Goal: Transaction & Acquisition: Purchase product/service

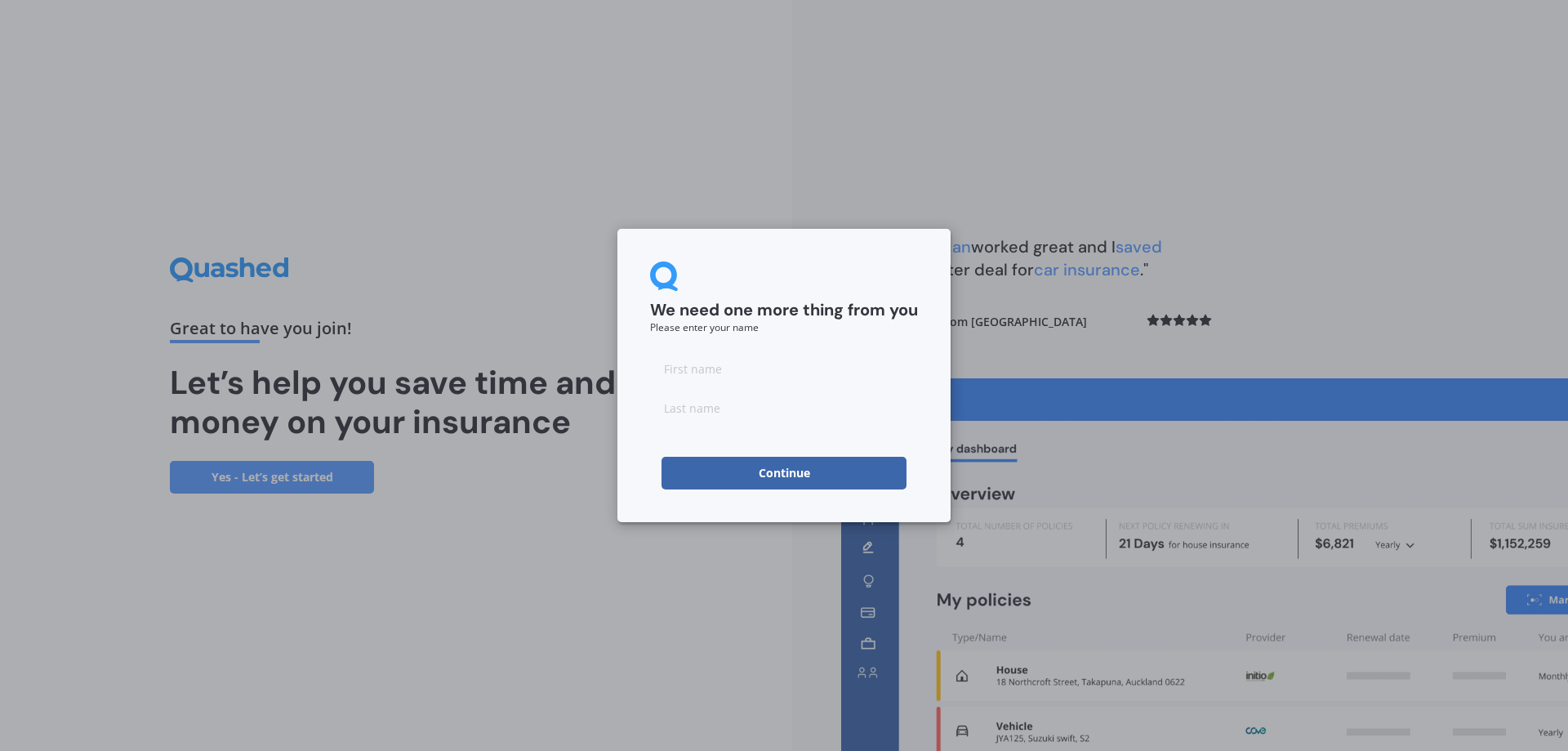
click at [795, 371] on input at bounding box center [784, 369] width 268 height 33
type input "B"
click at [702, 438] on form "We need one more thing from you Please enter your name B Continue" at bounding box center [784, 376] width 268 height 228
click at [695, 408] on input at bounding box center [784, 408] width 268 height 33
type input "C"
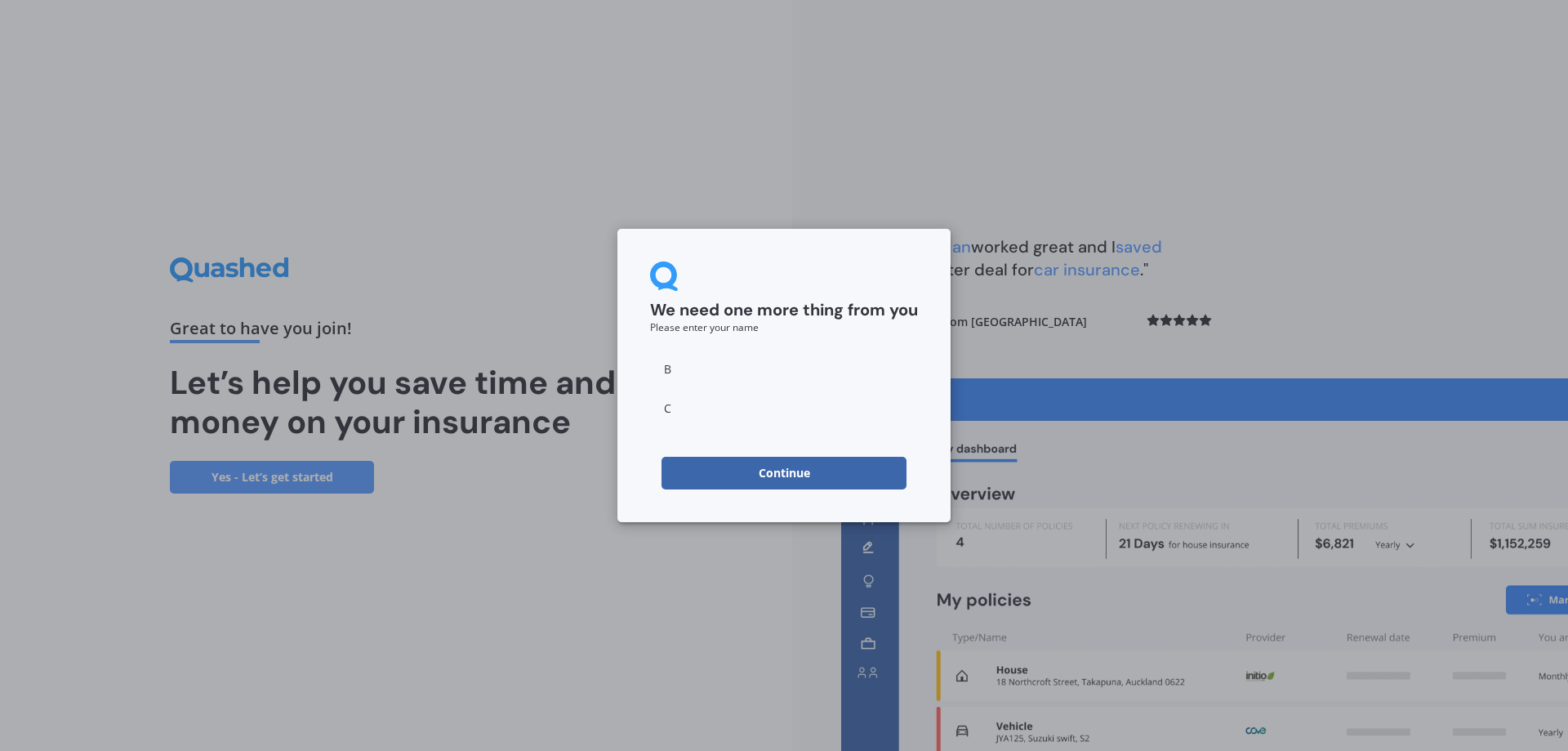
click at [766, 476] on button "Continue" at bounding box center [784, 474] width 245 height 33
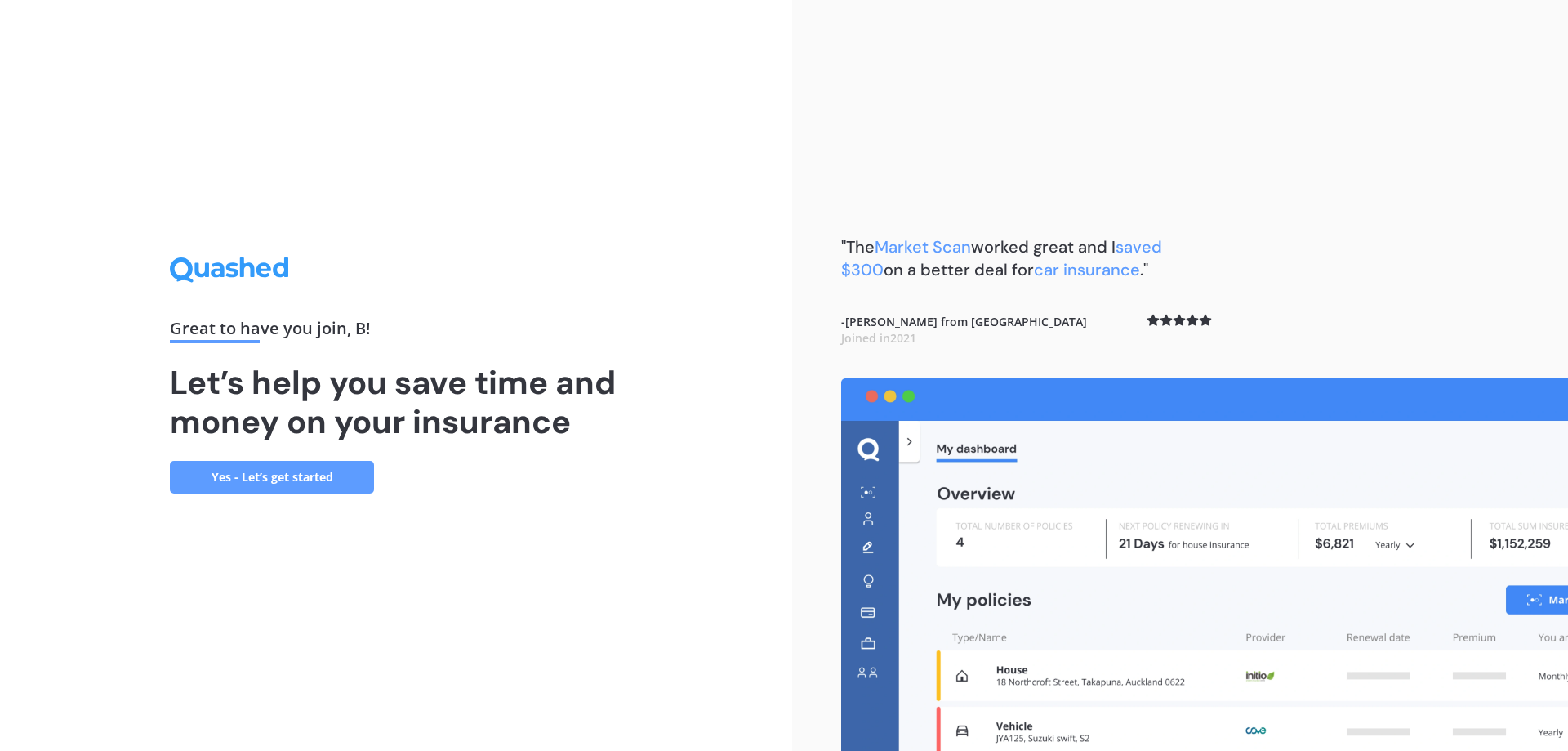
click at [284, 477] on link "Yes - Let’s get started" at bounding box center [272, 477] width 205 height 33
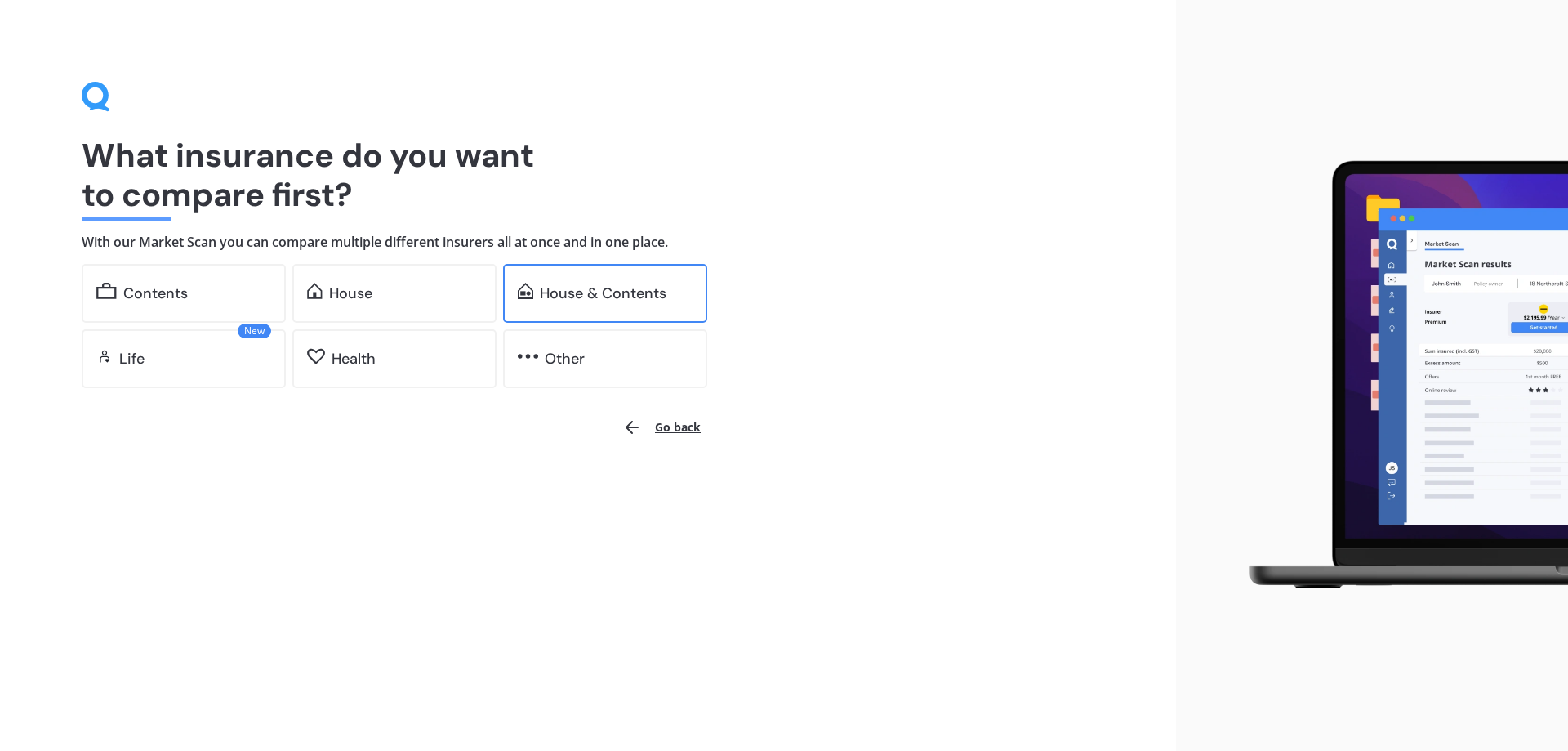
click at [614, 286] on div "House & Contents" at bounding box center [603, 294] width 127 height 17
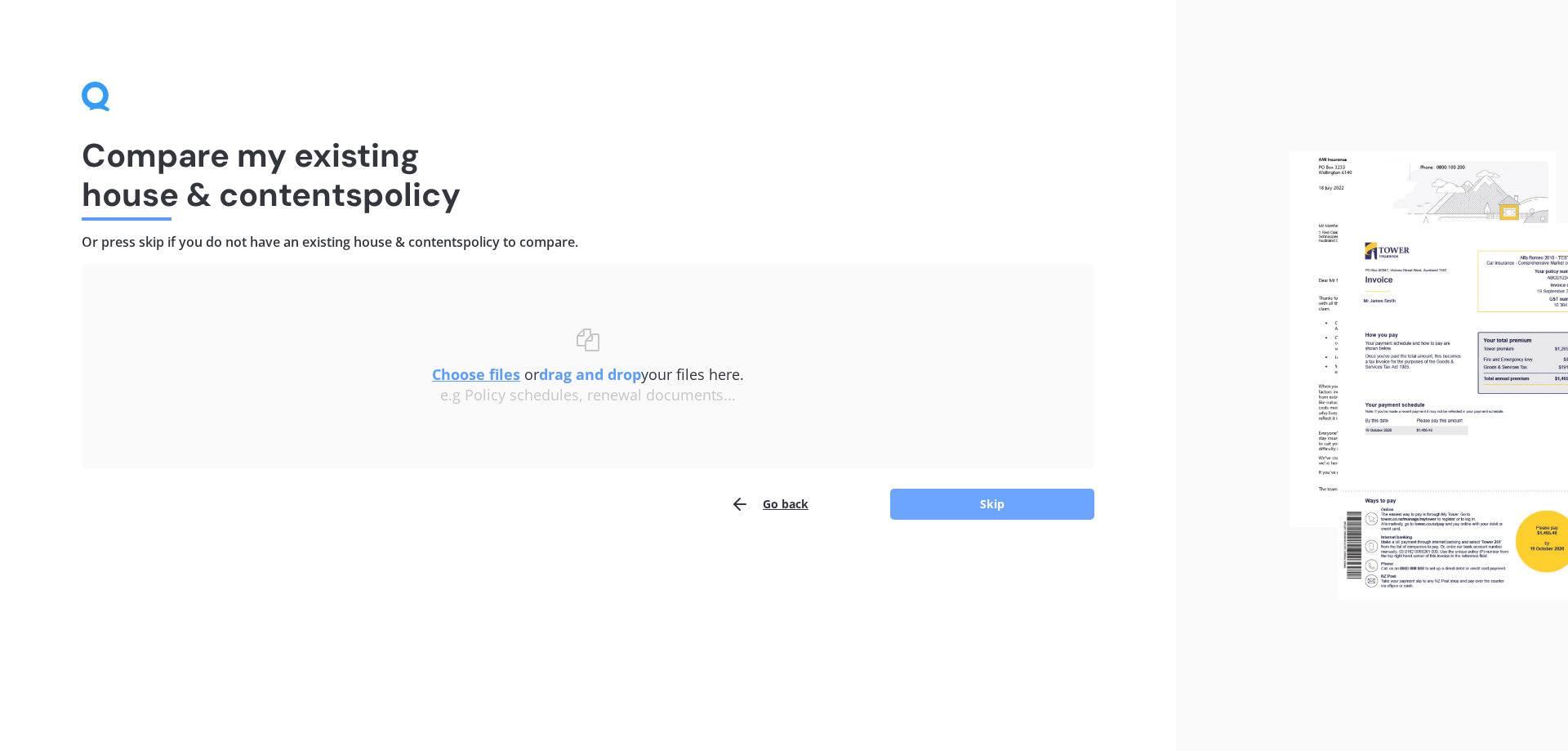
click at [973, 507] on button "Skip" at bounding box center [992, 504] width 205 height 31
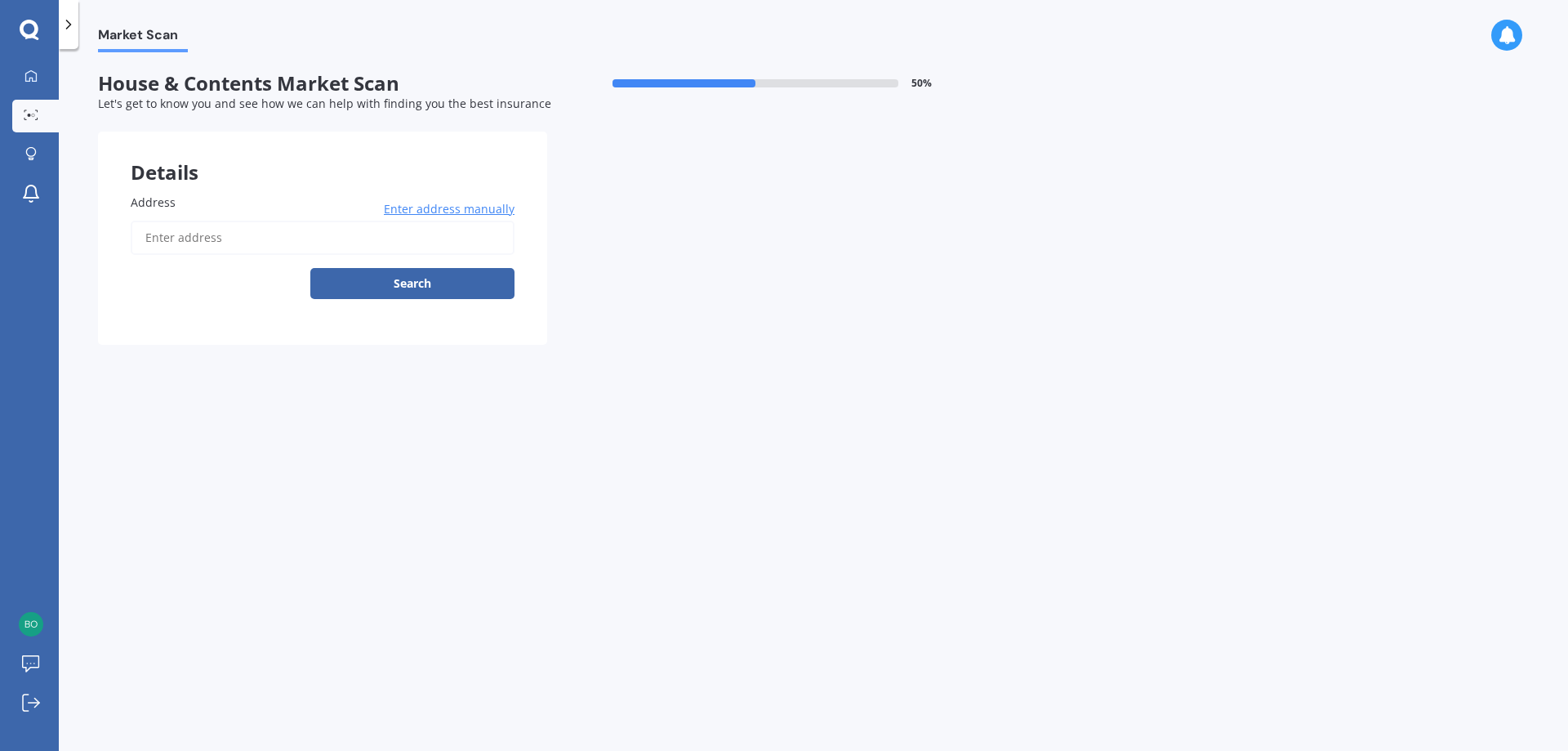
click at [279, 253] on input "Address" at bounding box center [322, 237] width 384 height 34
type input "[STREET_ADDRESS]"
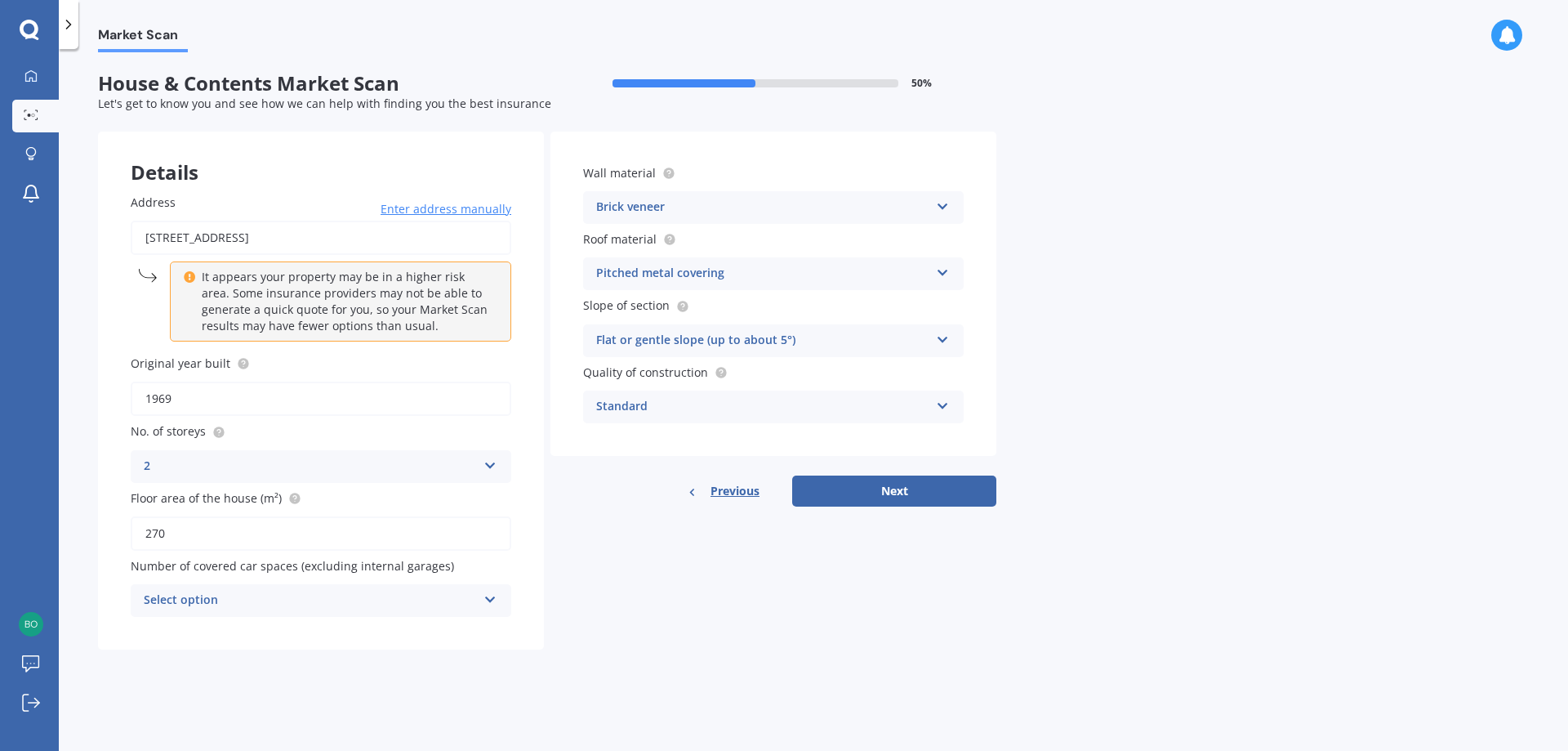
click at [452, 600] on div "Select option" at bounding box center [310, 600] width 333 height 19
click at [452, 600] on div "0" at bounding box center [310, 600] width 333 height 19
click at [353, 601] on div "Select option" at bounding box center [314, 600] width 325 height 18
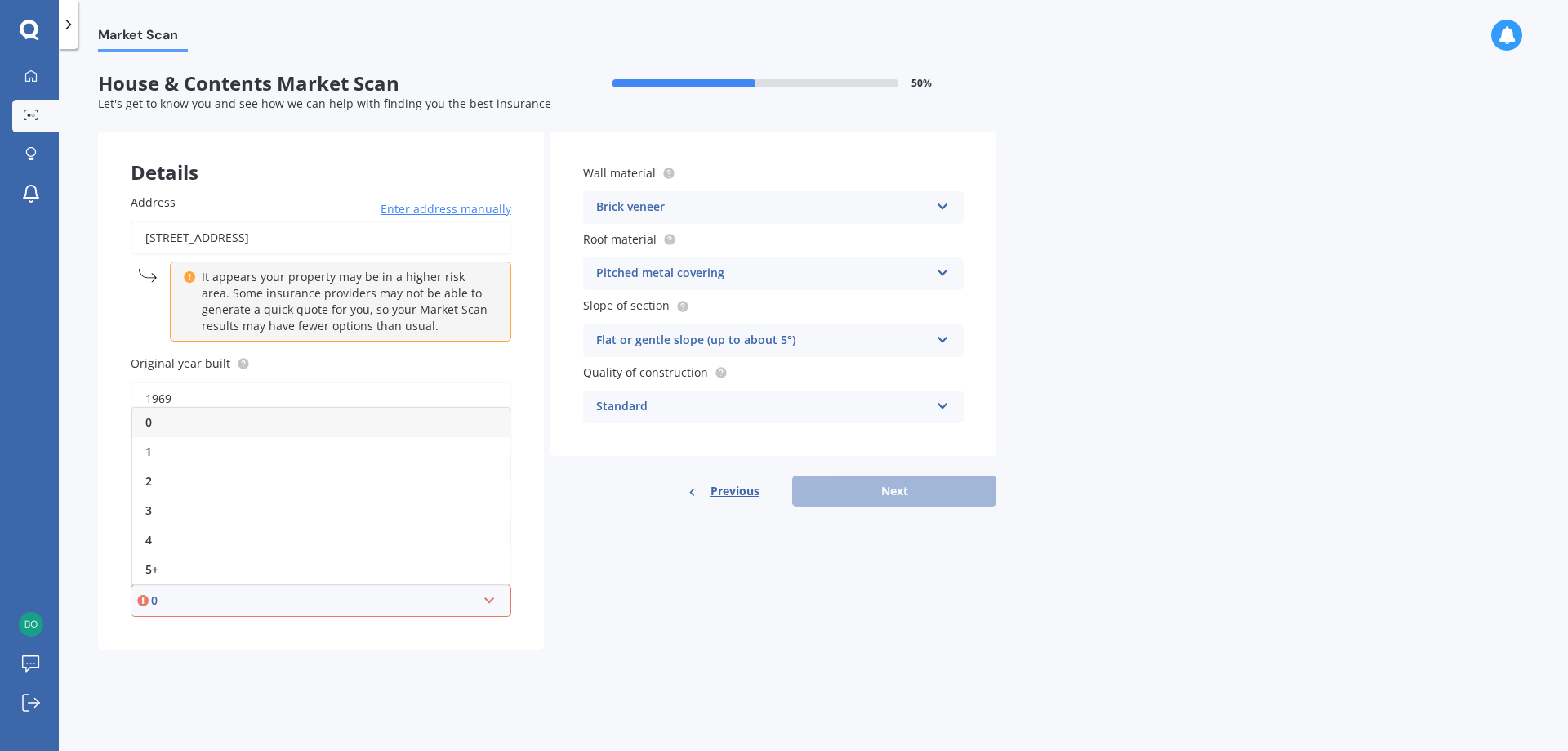
click at [188, 432] on div "0" at bounding box center [320, 422] width 377 height 29
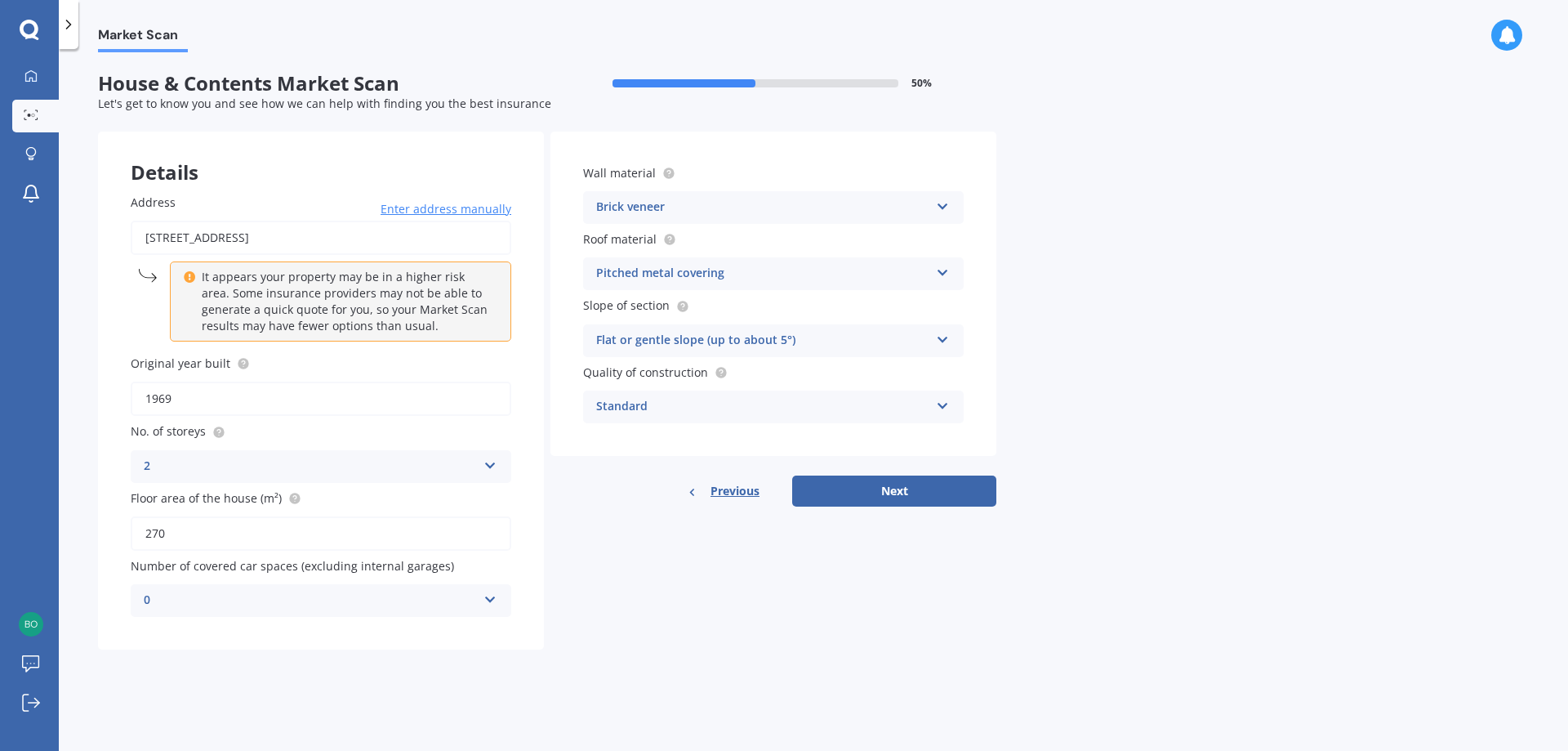
click at [294, 602] on div "0" at bounding box center [310, 600] width 333 height 19
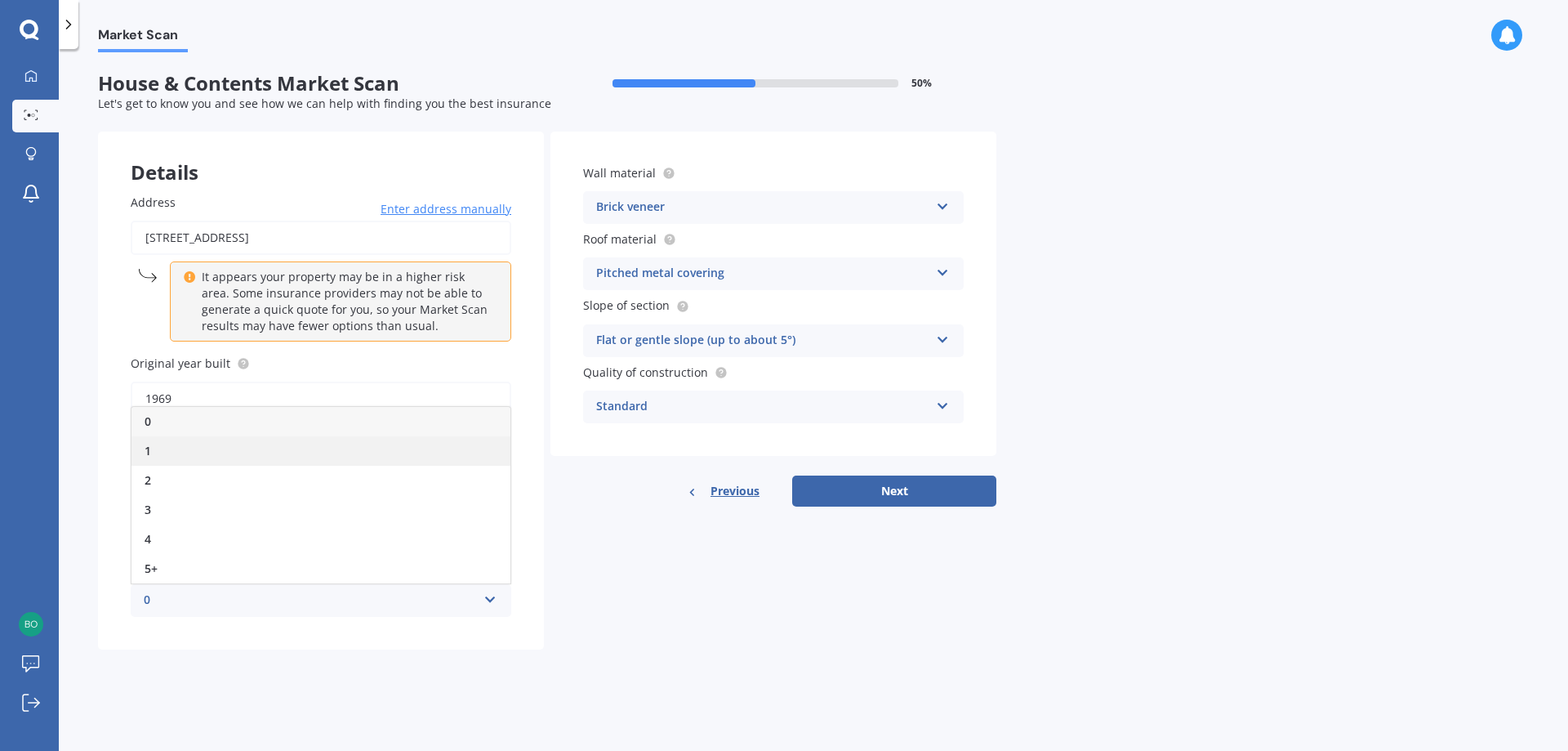
click at [191, 449] on div "1" at bounding box center [320, 451] width 379 height 29
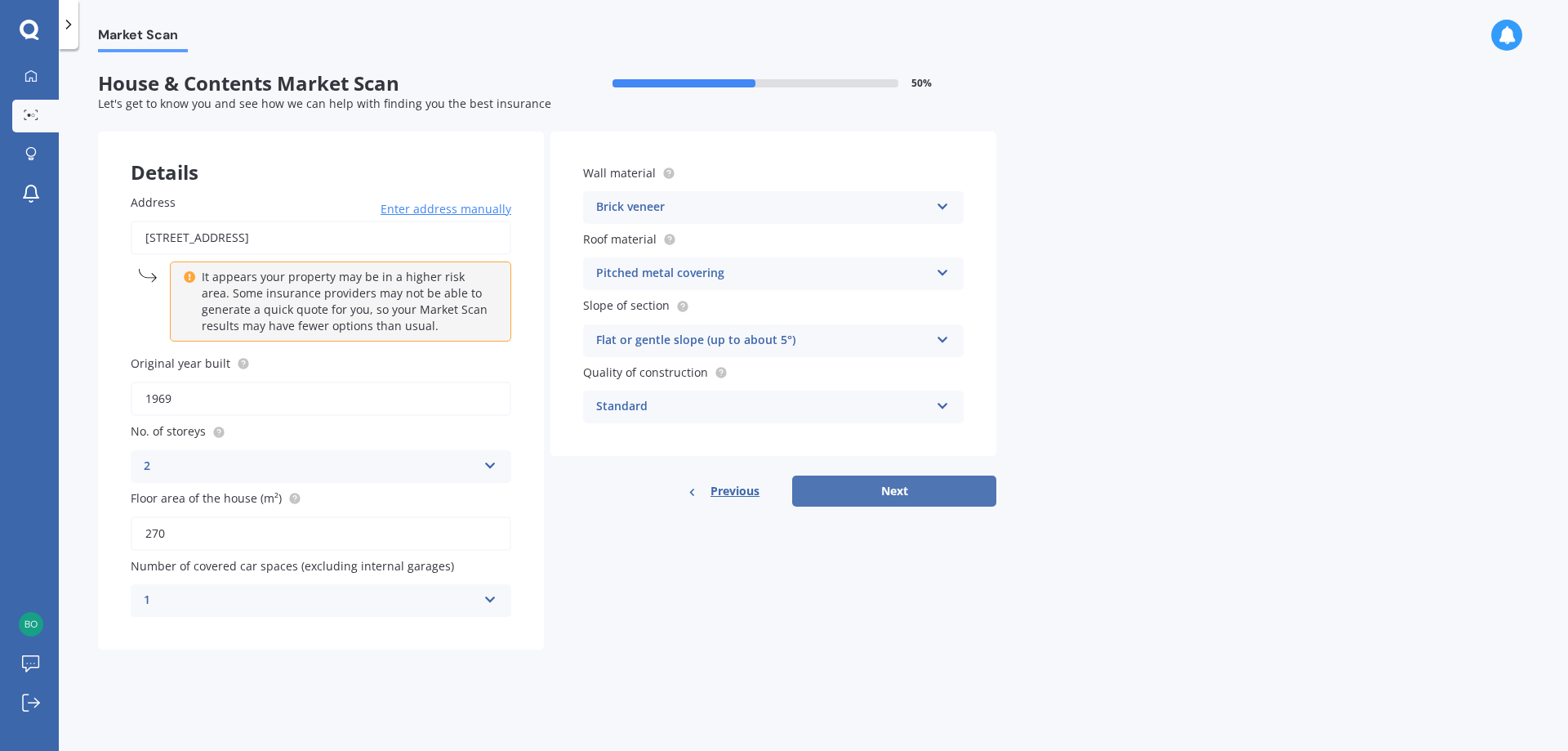
click at [845, 502] on button "Next" at bounding box center [894, 491] width 205 height 31
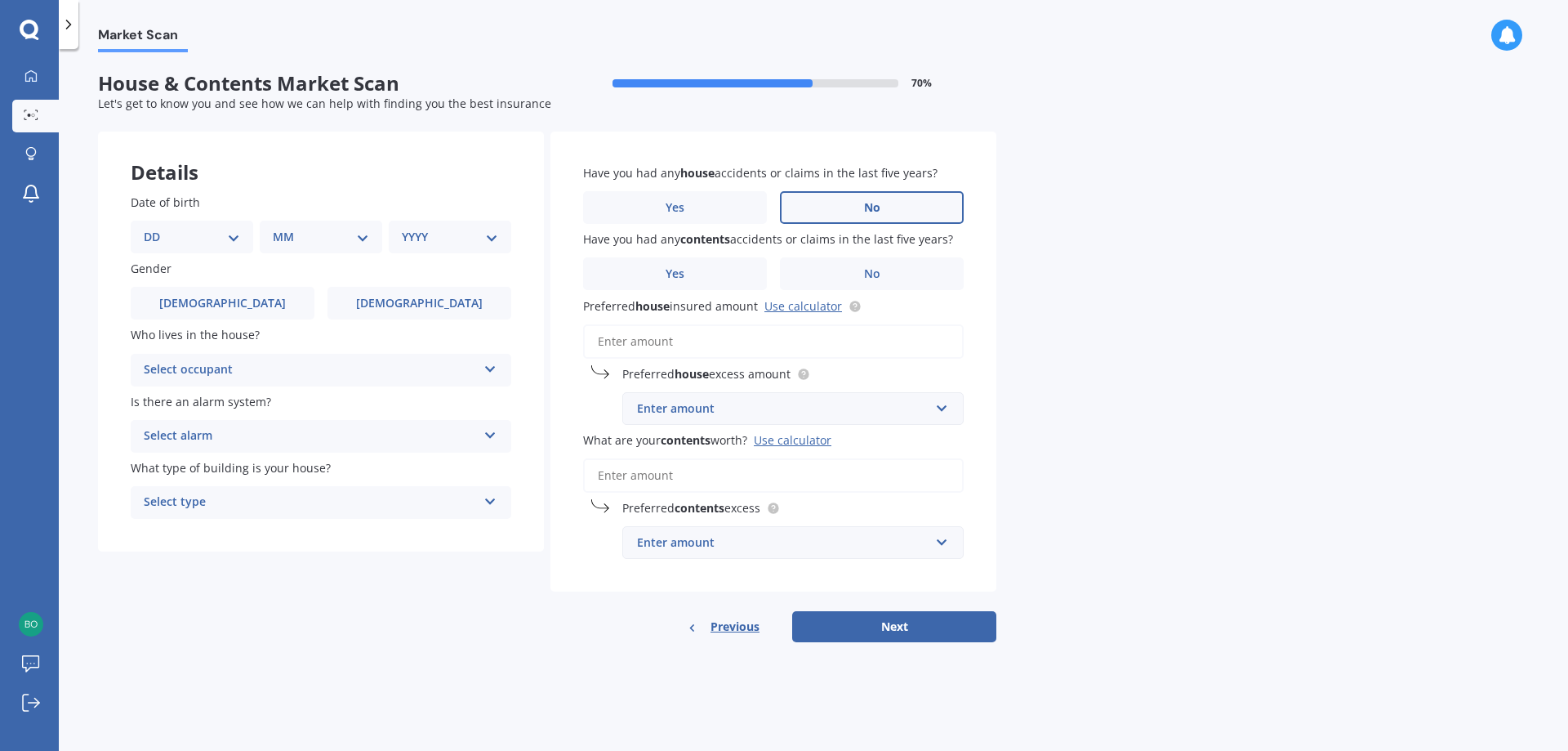
click at [861, 213] on label "No" at bounding box center [872, 207] width 183 height 33
click at [0, 0] on input "No" at bounding box center [0, 0] width 0 height 0
click at [855, 275] on label "No" at bounding box center [872, 274] width 183 height 33
click at [0, 0] on input "No" at bounding box center [0, 0] width 0 height 0
click at [817, 307] on link "Use calculator" at bounding box center [803, 306] width 78 height 16
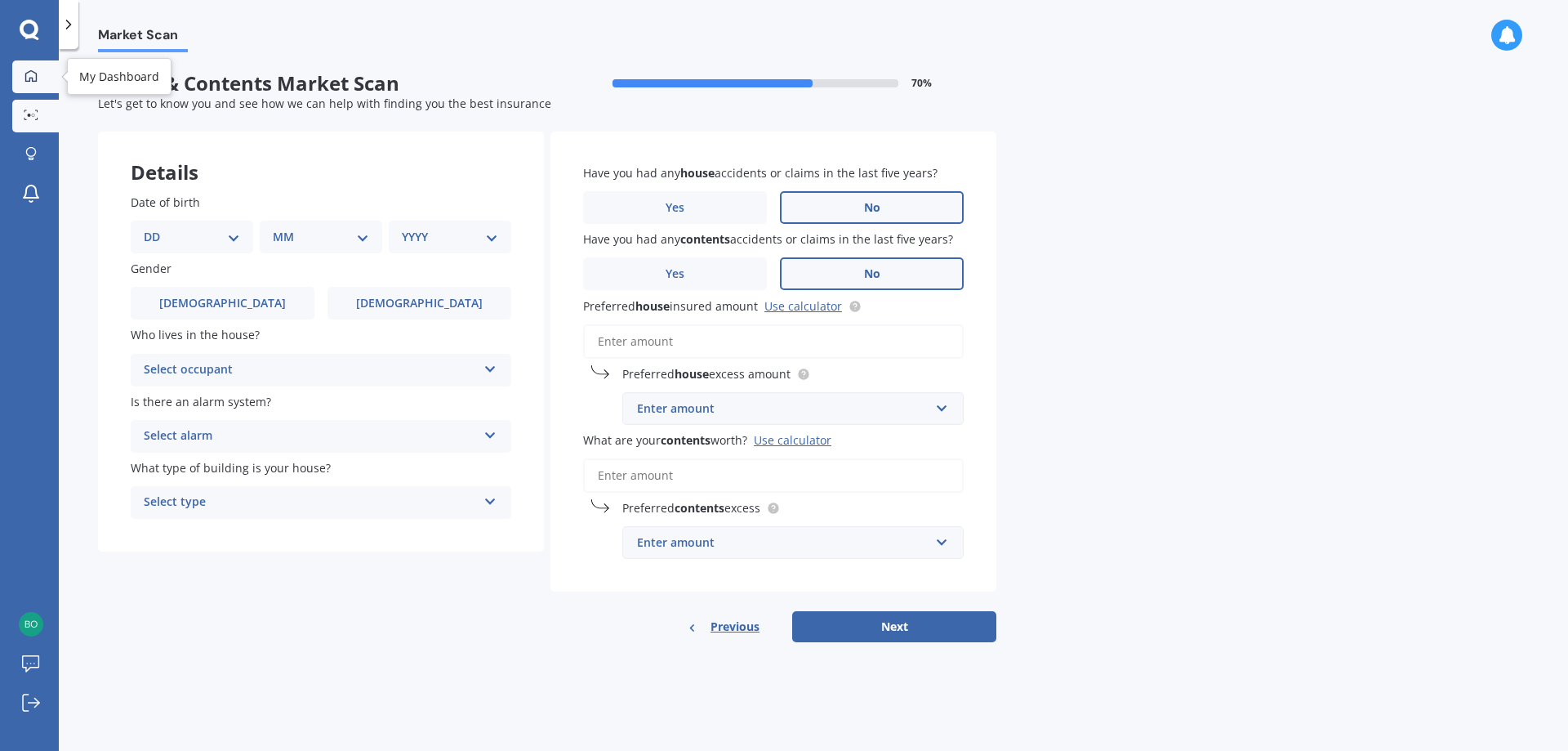
click at [25, 79] on icon at bounding box center [31, 76] width 13 height 13
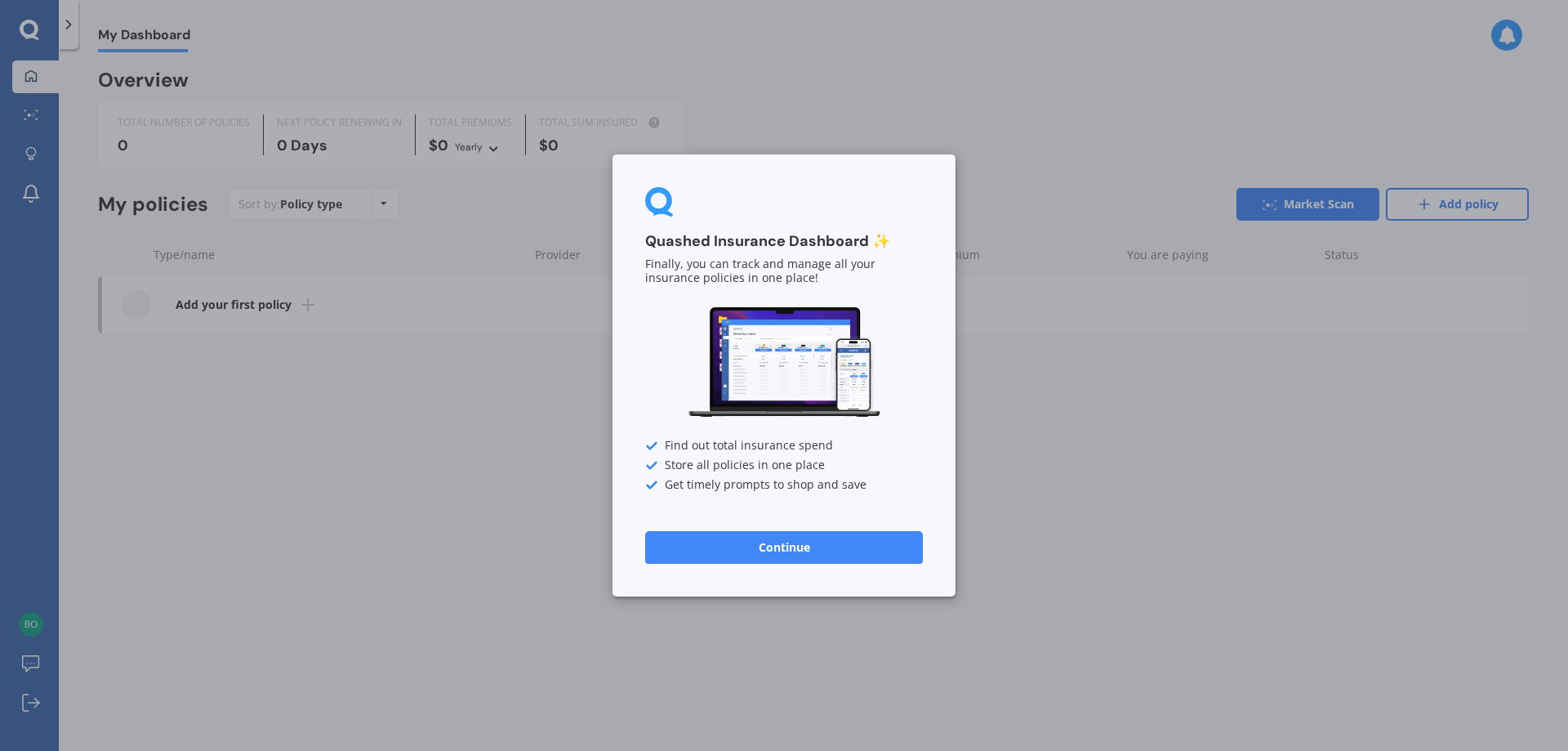
click at [794, 552] on button "Continue" at bounding box center [784, 548] width 278 height 33
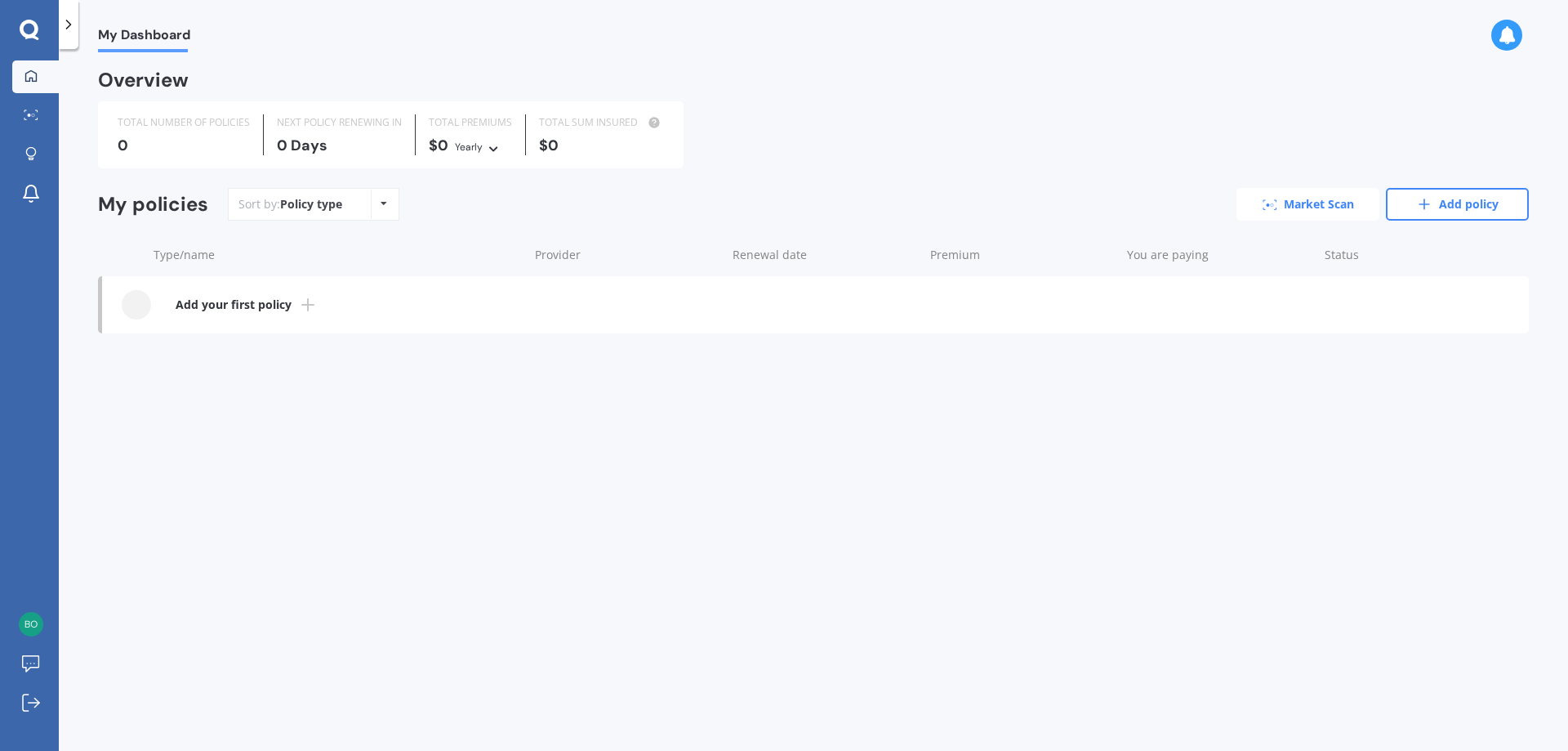
click at [1288, 205] on link "Market Scan" at bounding box center [1308, 205] width 143 height 33
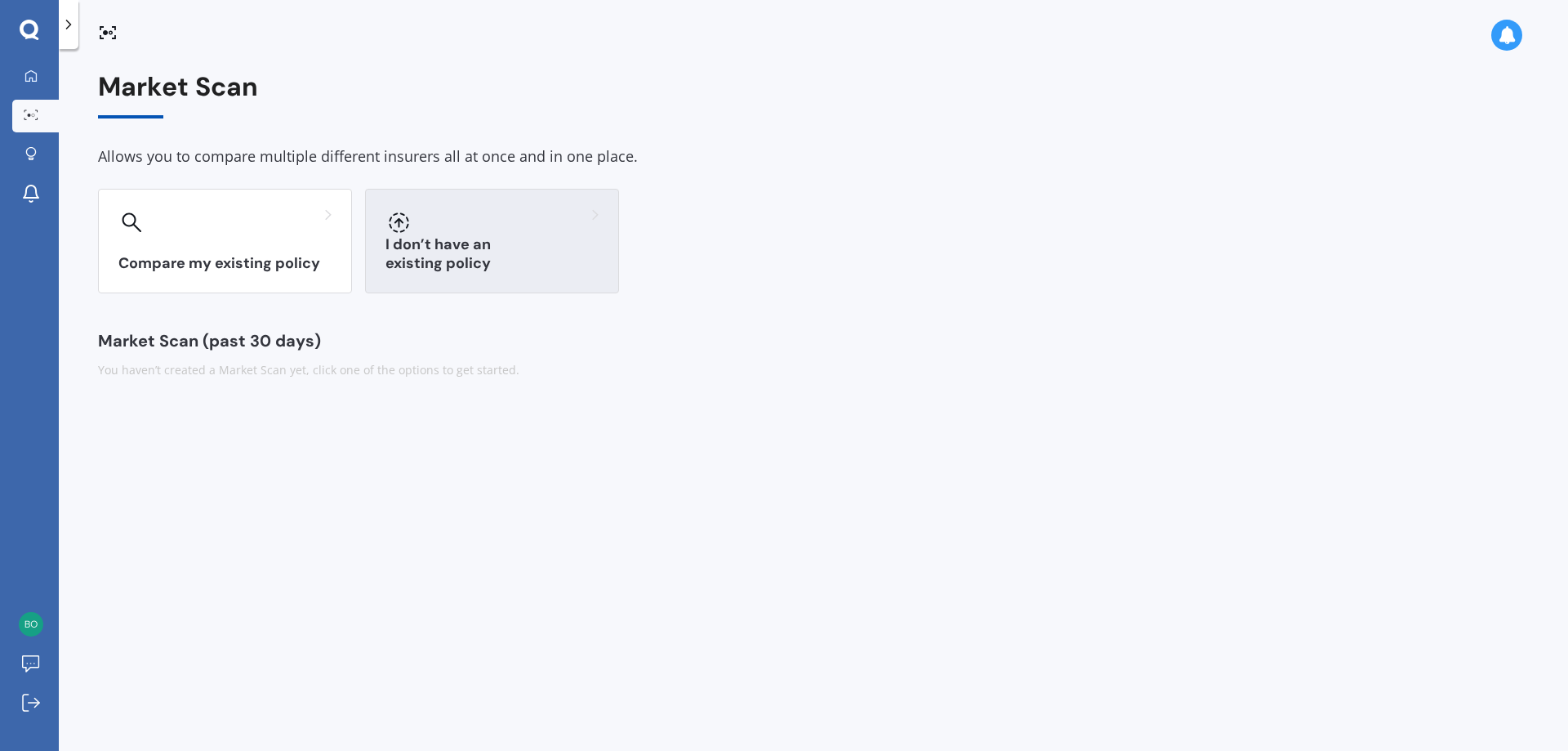
click at [508, 256] on h3 "I don’t have an existing policy" at bounding box center [492, 253] width 213 height 38
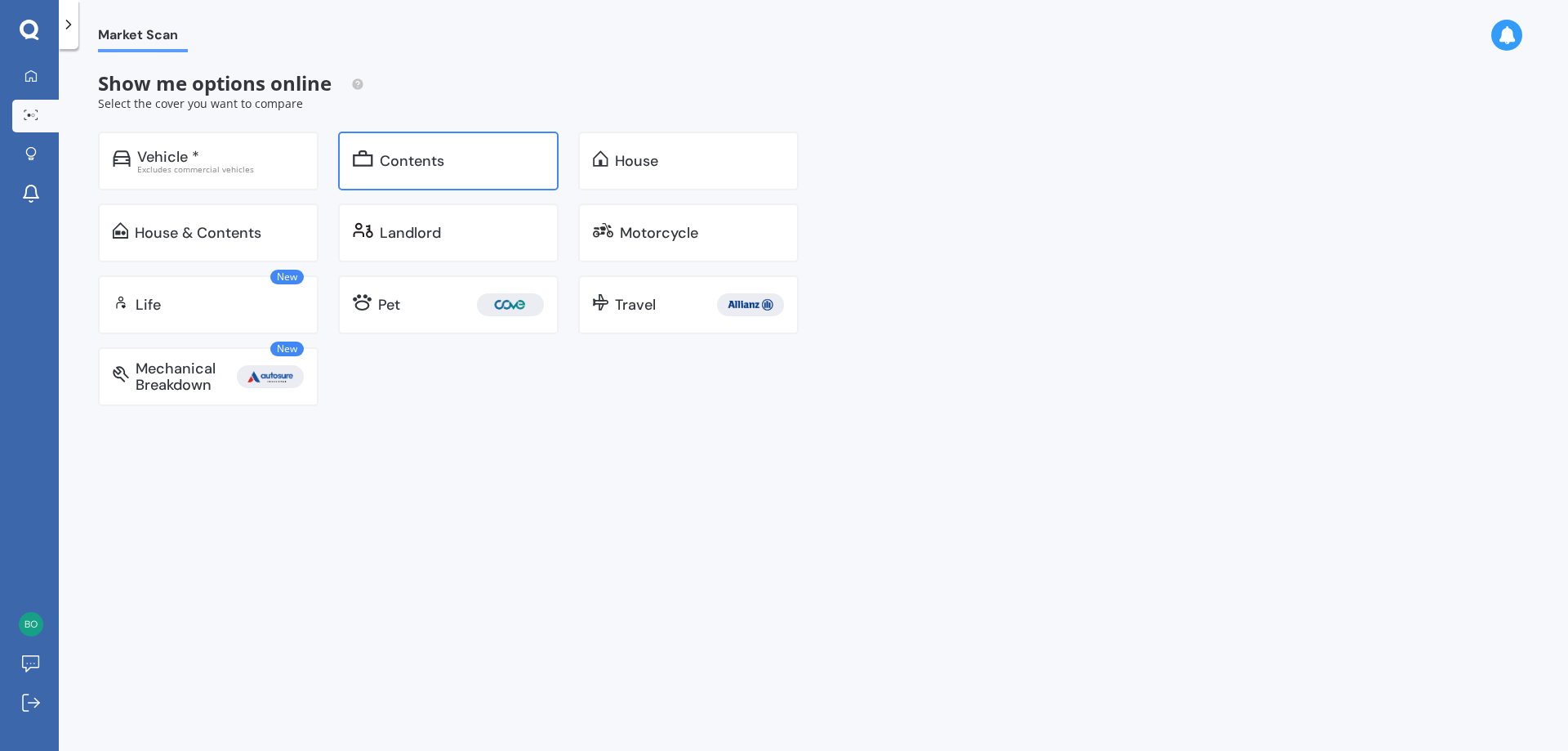
click at [450, 153] on div "Contents" at bounding box center [462, 161] width 164 height 17
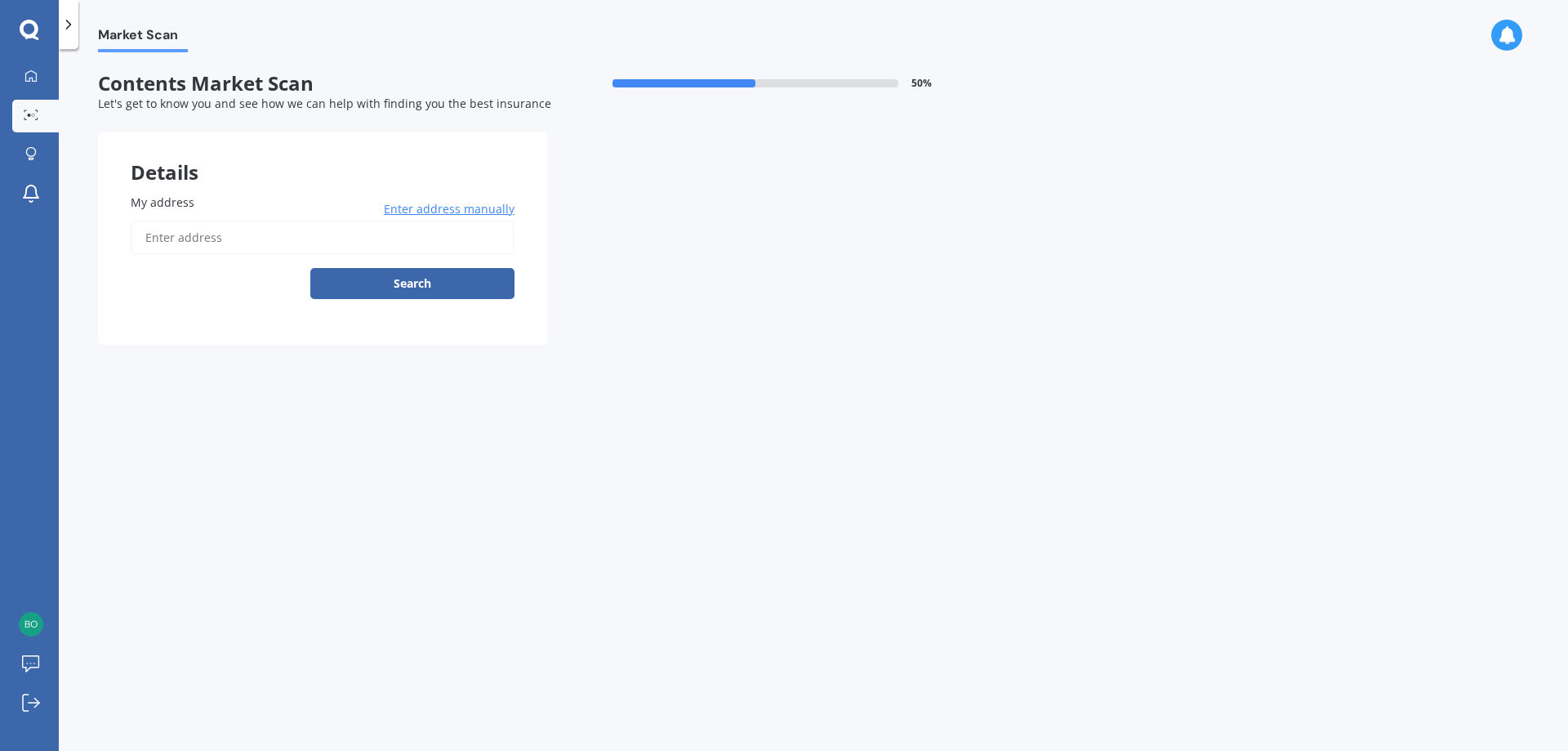
click at [322, 237] on input "My address" at bounding box center [322, 237] width 384 height 34
type input "[STREET_ADDRESS]"
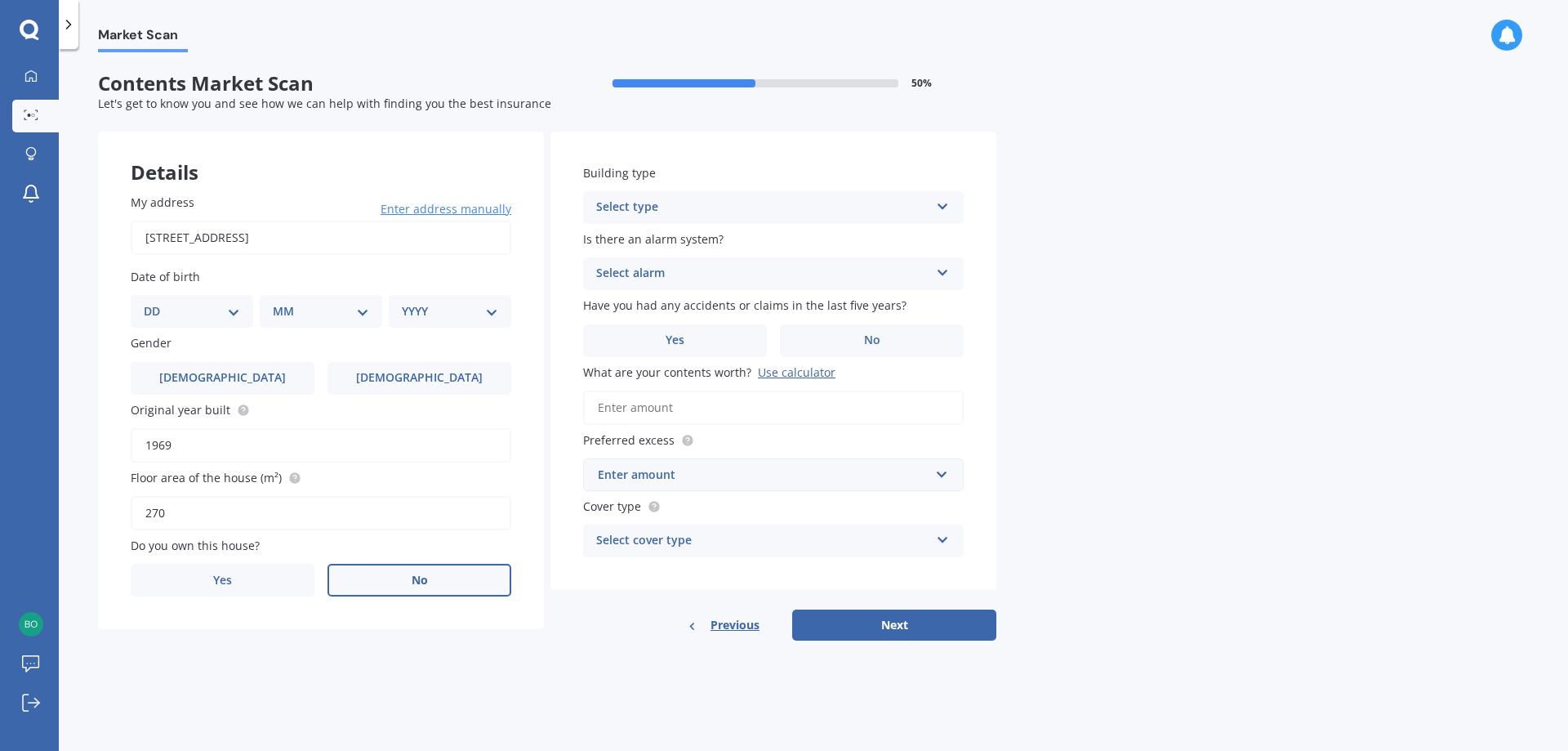
click at [419, 588] on span "No" at bounding box center [420, 580] width 17 height 14
click at [0, 0] on input "No" at bounding box center [0, 0] width 0 height 0
click at [400, 657] on div "Select occupant" at bounding box center [310, 646] width 333 height 19
click at [334, 681] on div "Tenant" at bounding box center [320, 679] width 379 height 29
click at [883, 633] on button "Next" at bounding box center [894, 625] width 205 height 31
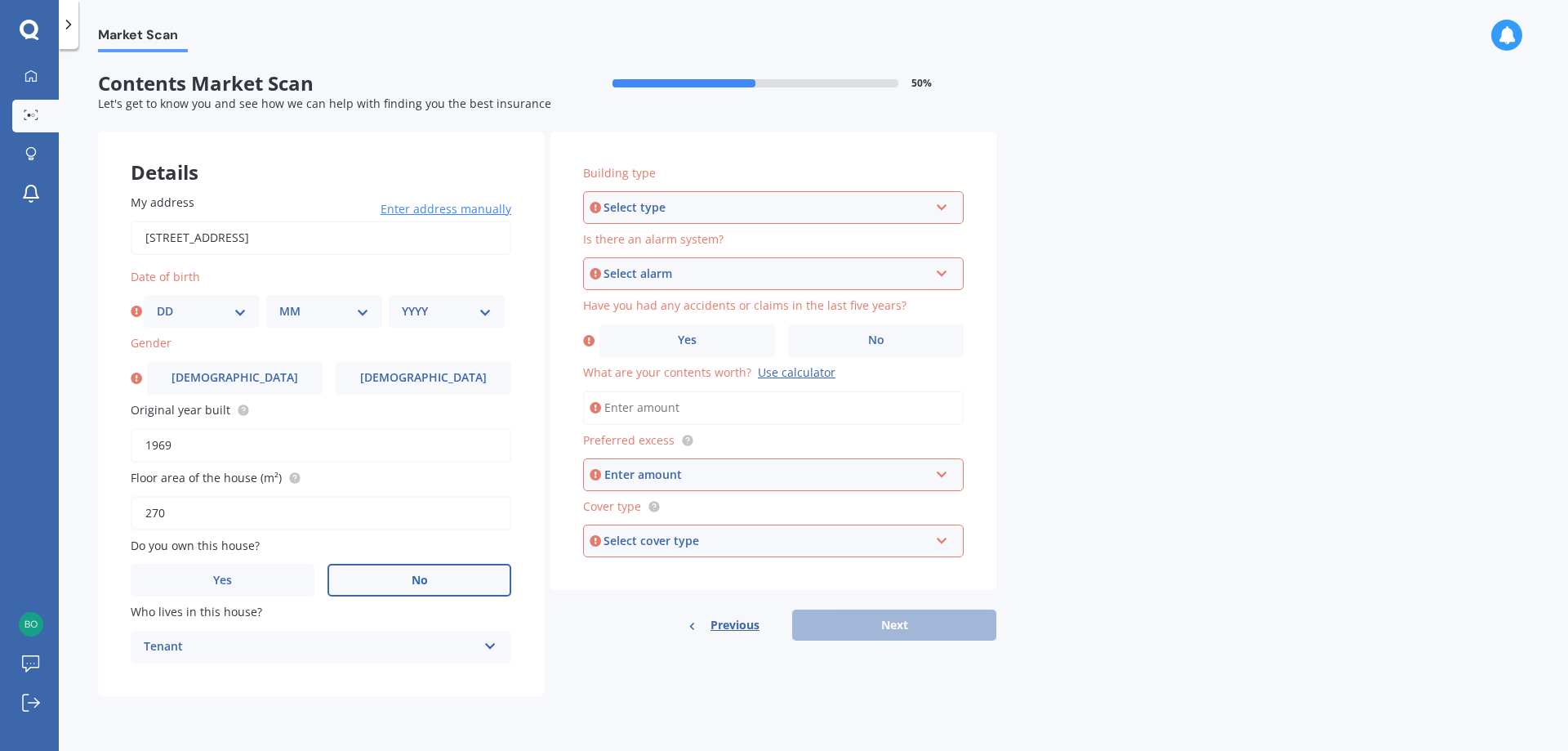
select select "01"
click option "01" at bounding box center [0, 0] width 0 height 0
click at [279, 302] on select "MM 01 02 03 04 05 06 07 08 09 10 11 12" at bounding box center [324, 311] width 90 height 18
select select "01"
click option "01" at bounding box center [0, 0] width 0 height 0
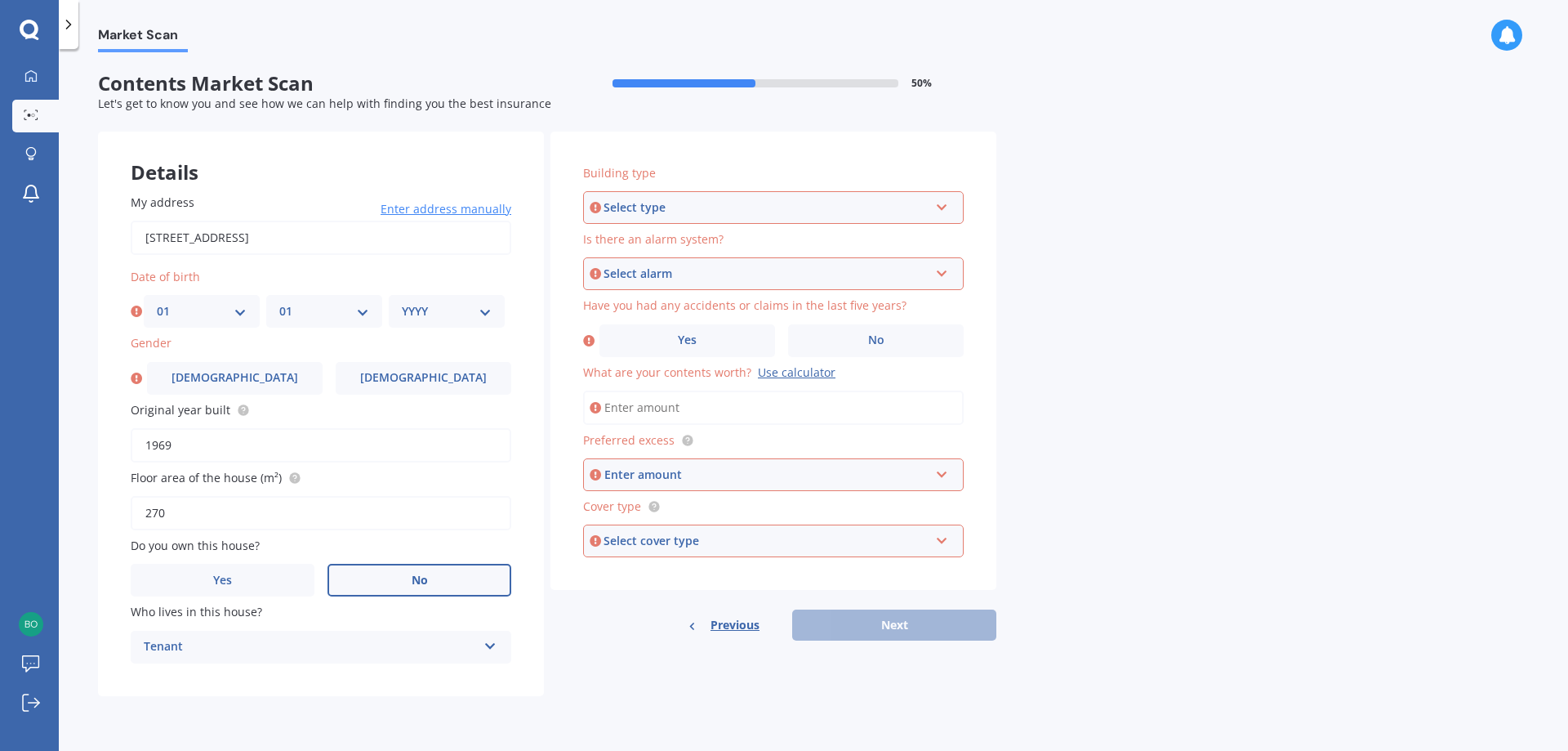
select select "1997"
click option "1997" at bounding box center [0, 0] width 0 height 0
click at [479, 387] on label "[DEMOGRAPHIC_DATA]" at bounding box center [423, 378] width 175 height 33
click at [0, 0] on input "[DEMOGRAPHIC_DATA]" at bounding box center [0, 0] width 0 height 0
click at [765, 208] on div "Select type" at bounding box center [766, 207] width 325 height 18
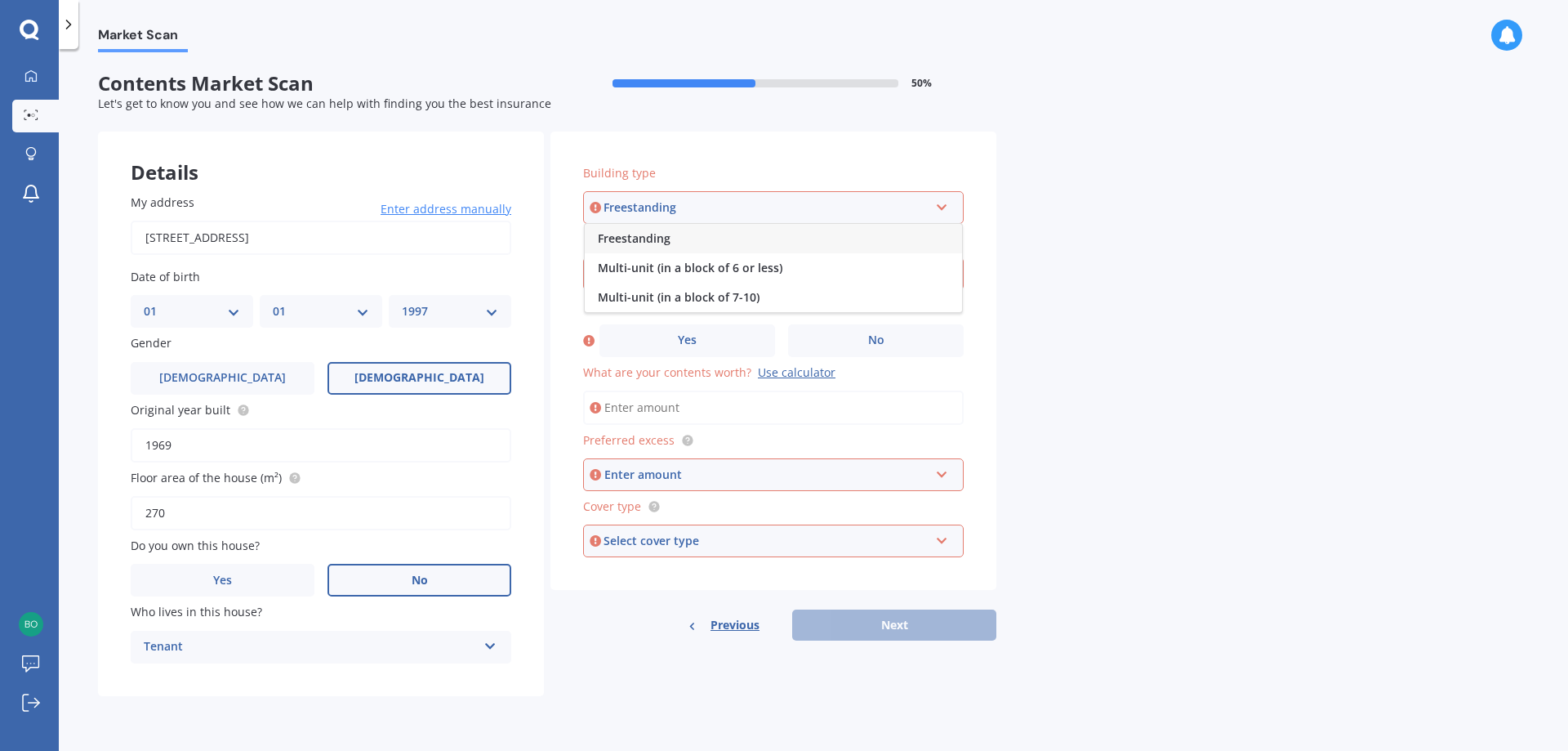
click at [807, 243] on div "Freestanding" at bounding box center [773, 239] width 377 height 29
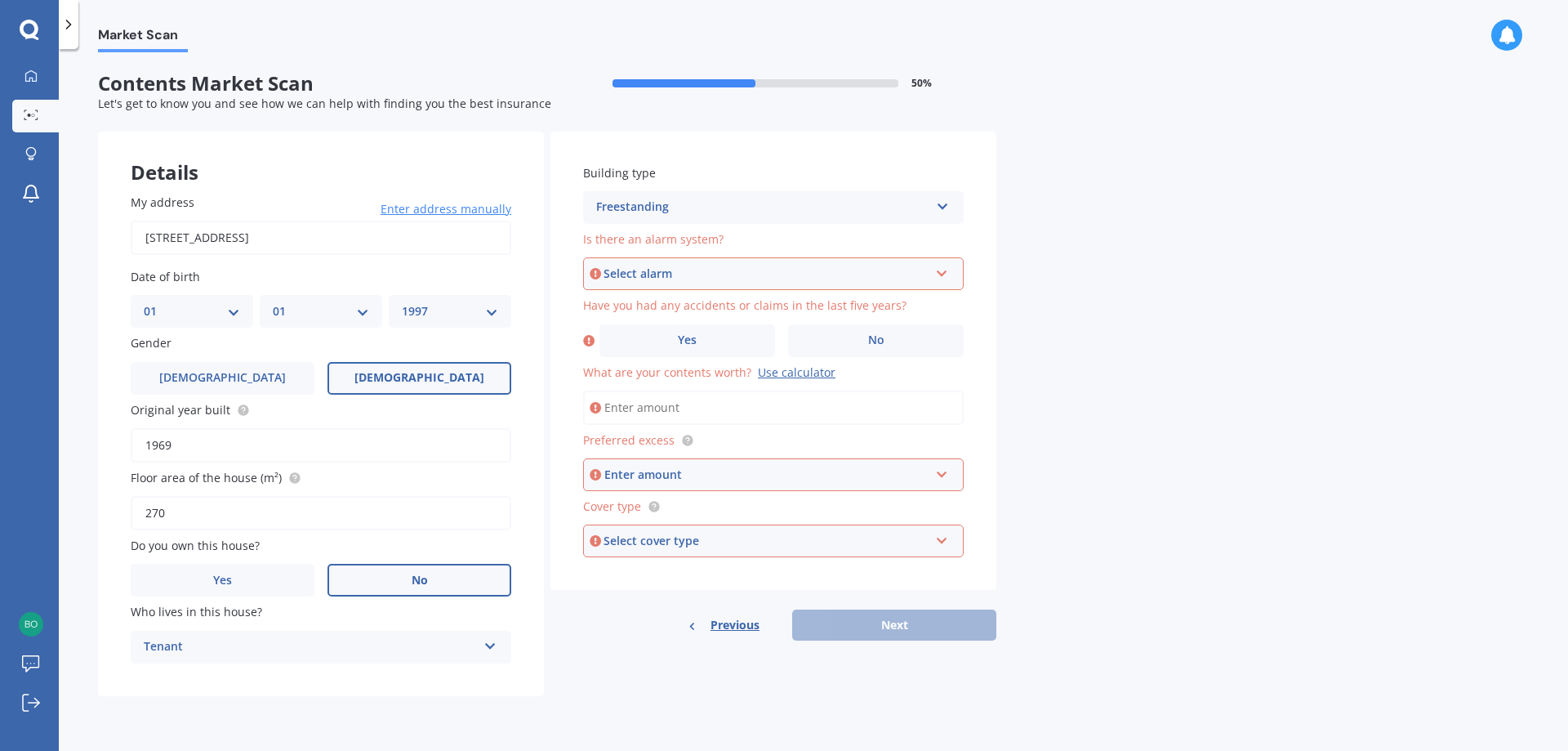
click at [835, 279] on div "Select alarm" at bounding box center [766, 274] width 325 height 18
click at [758, 365] on div "No" at bounding box center [773, 364] width 377 height 29
click at [857, 343] on label "No" at bounding box center [875, 341] width 175 height 33
click at [0, 0] on input "No" at bounding box center [0, 0] width 0 height 0
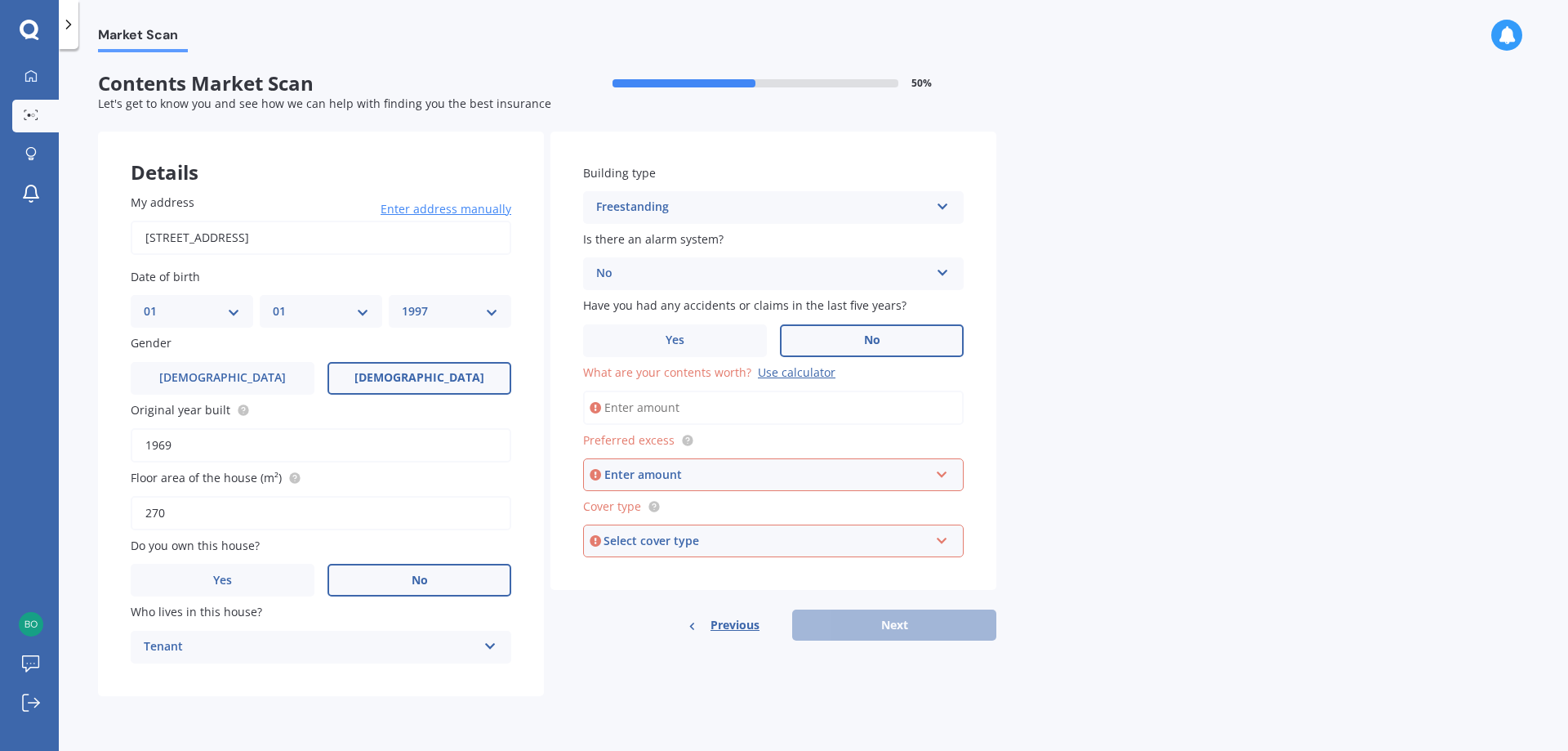
click at [780, 373] on div "Use calculator" at bounding box center [796, 372] width 78 height 16
click at [780, 390] on input "What are your contents worth? Use calculator" at bounding box center [773, 407] width 381 height 34
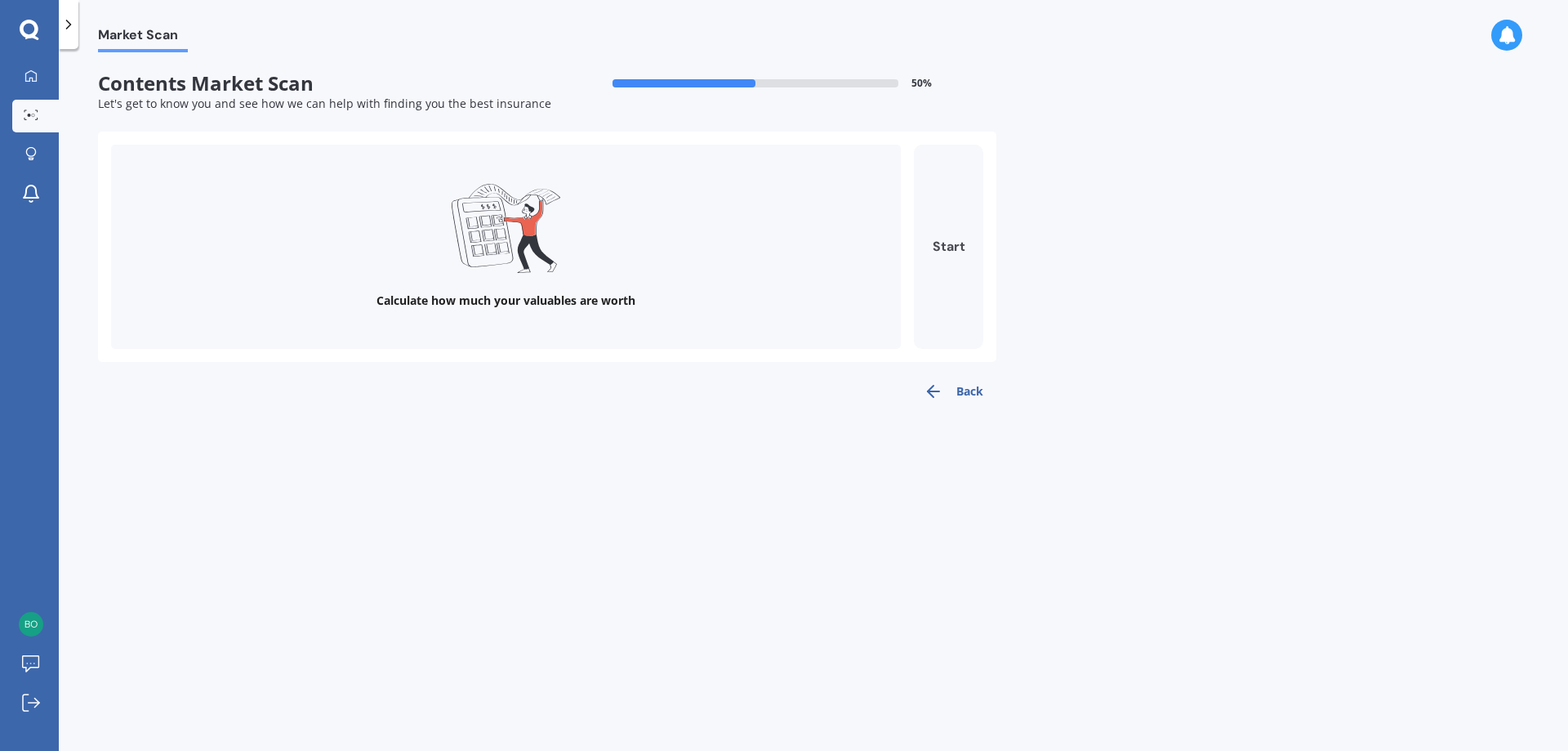
click at [932, 241] on button "Start" at bounding box center [949, 247] width 70 height 205
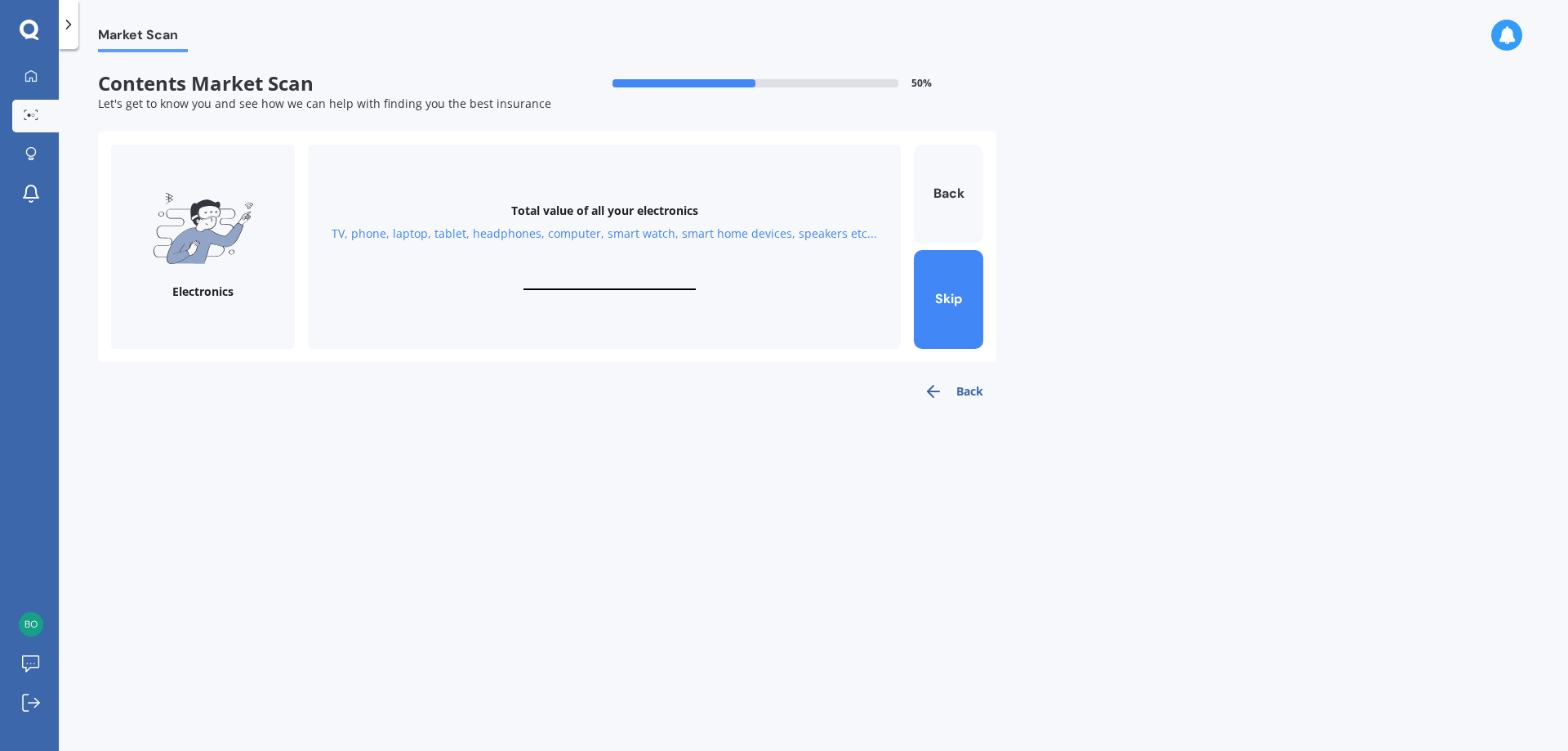
click at [267, 268] on div "Electronics" at bounding box center [203, 247] width 183 height 205
click at [582, 231] on div "TV, phone, laptop, tablet, headphones, computer, smart watch, smart home device…" at bounding box center [604, 234] width 546 height 17
click at [610, 271] on div "Total value of all your electronics TV, phone, laptop, tablet, headphones, comp…" at bounding box center [605, 247] width 593 height 205
click at [579, 282] on input "text" at bounding box center [610, 282] width 172 height 16
type input "$2,500"
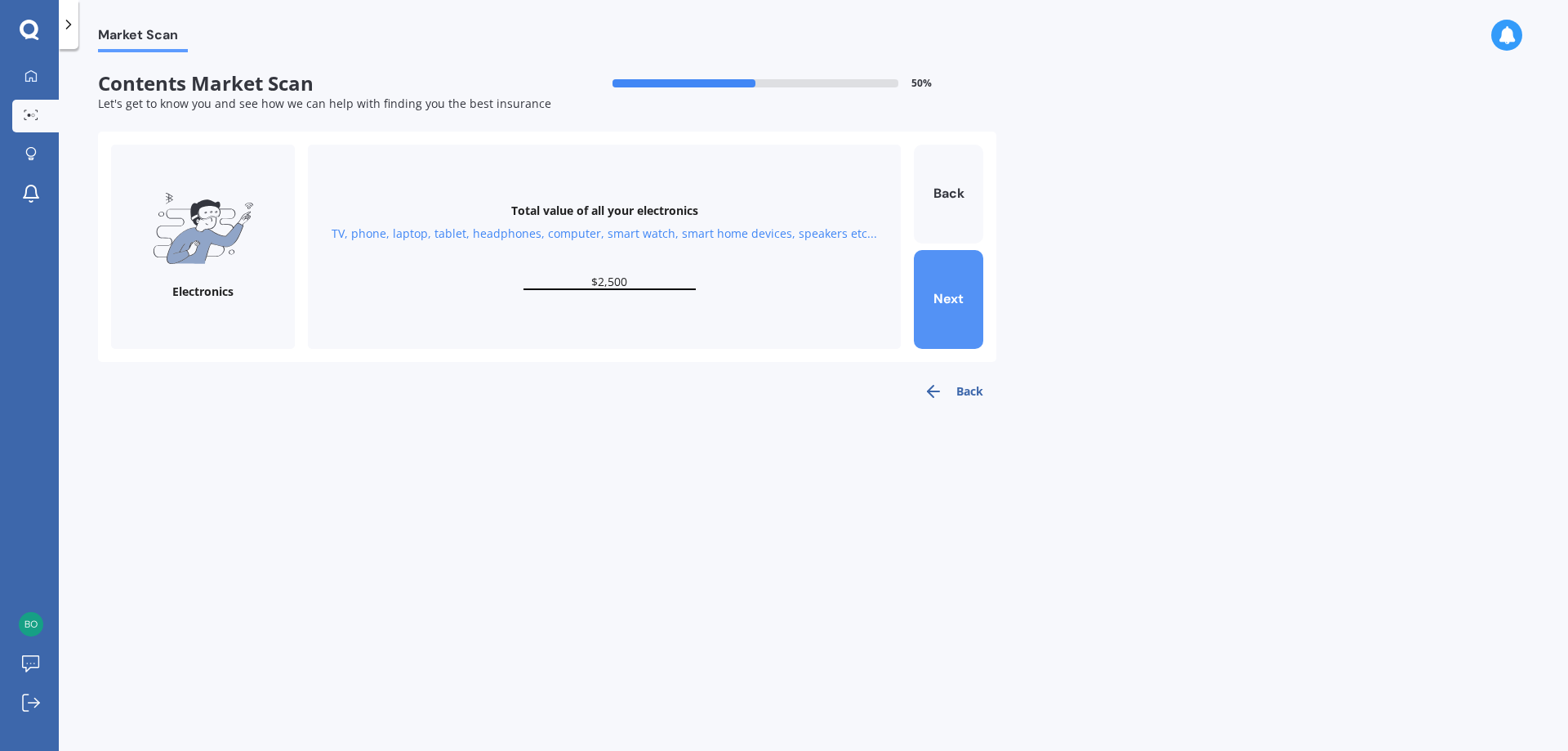
click at [932, 299] on button "Next" at bounding box center [949, 299] width 70 height 99
click at [584, 256] on div "Total value of your personal items Clothes, shoes, hats, bags, make up, accesso…" at bounding box center [605, 247] width 593 height 205
click at [591, 268] on div "Total value of your personal items Clothes, shoes, hats, bags, make up, accesso…" at bounding box center [605, 247] width 593 height 205
click at [580, 279] on input "text" at bounding box center [610, 282] width 172 height 16
type input "$800"
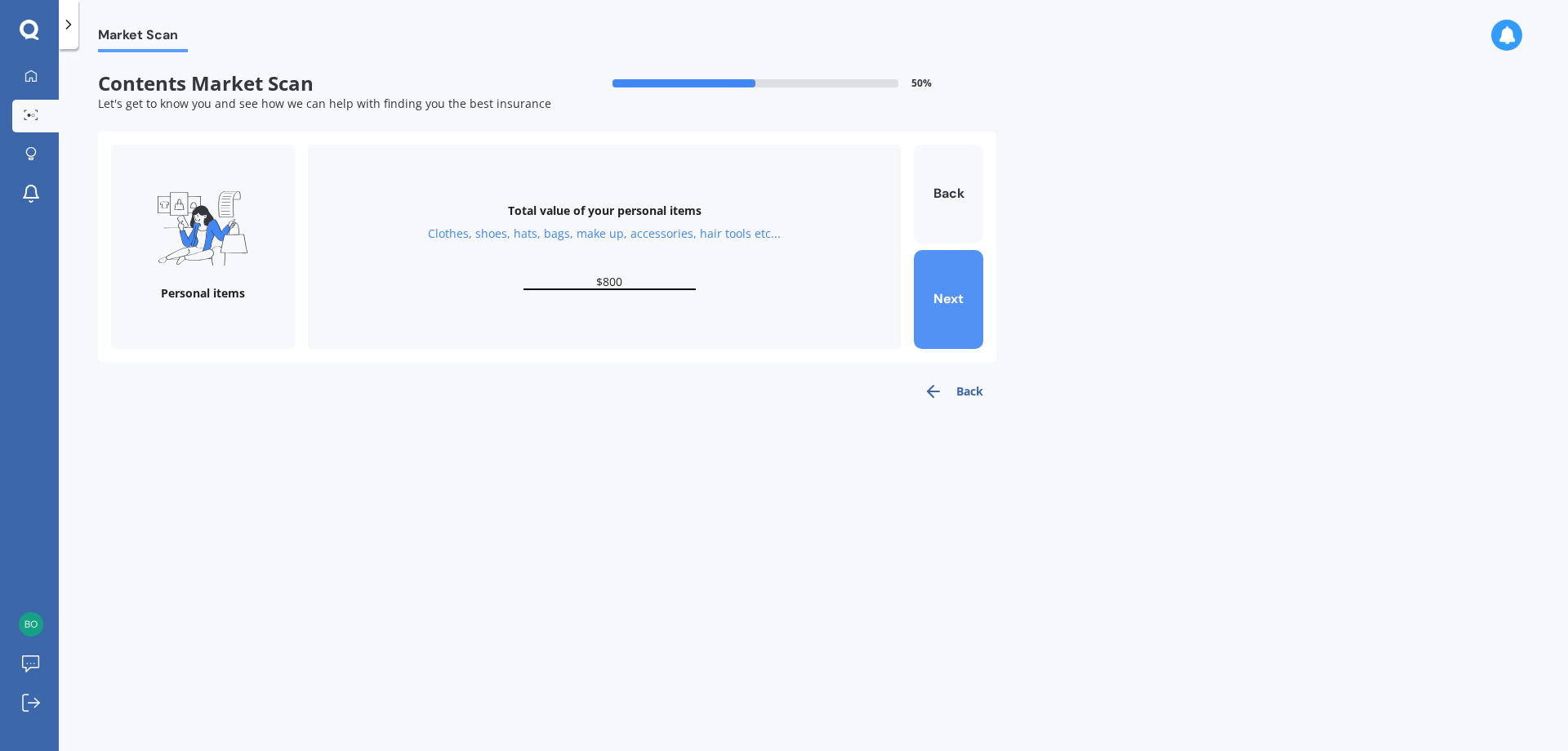
click at [929, 271] on button "Next" at bounding box center [949, 299] width 70 height 99
click at [623, 285] on input "text" at bounding box center [610, 282] width 172 height 16
type input "$300"
click at [924, 271] on button "Next" at bounding box center [949, 299] width 70 height 99
click at [618, 287] on input "text" at bounding box center [610, 282] width 172 height 16
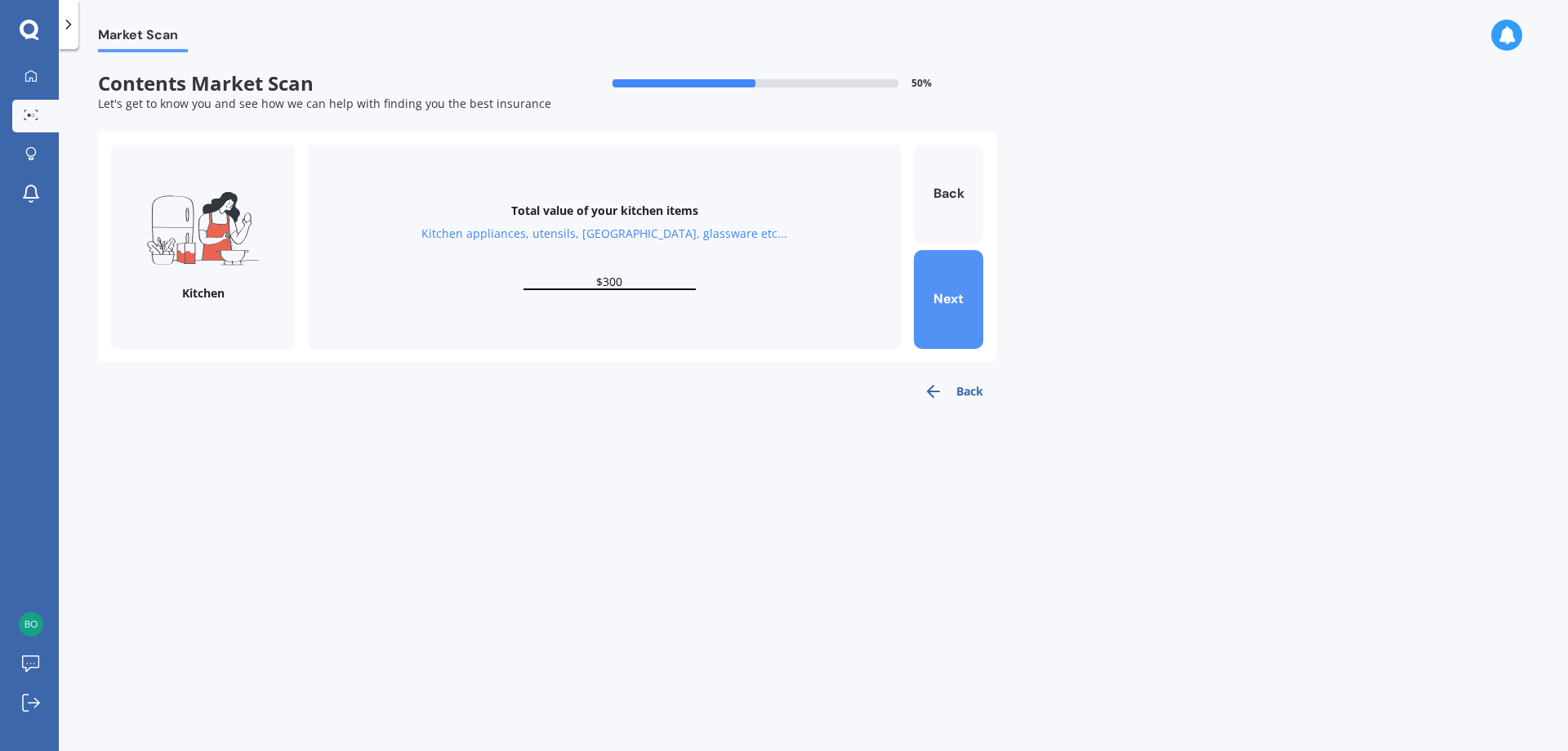
type input "$300"
click at [947, 295] on button "Next" at bounding box center [949, 299] width 70 height 99
click at [635, 269] on div "Total value of your furniture In your bedrooms, lounge, dining, bathroom, gamin…" at bounding box center [605, 247] width 593 height 205
click at [606, 273] on div "Total value of your furniture In your bedrooms, lounge, dining, bathroom, gamin…" at bounding box center [605, 247] width 593 height 205
click at [590, 293] on div "Total value of your furniture In your bedrooms, lounge, dining, bathroom, gamin…" at bounding box center [605, 247] width 593 height 205
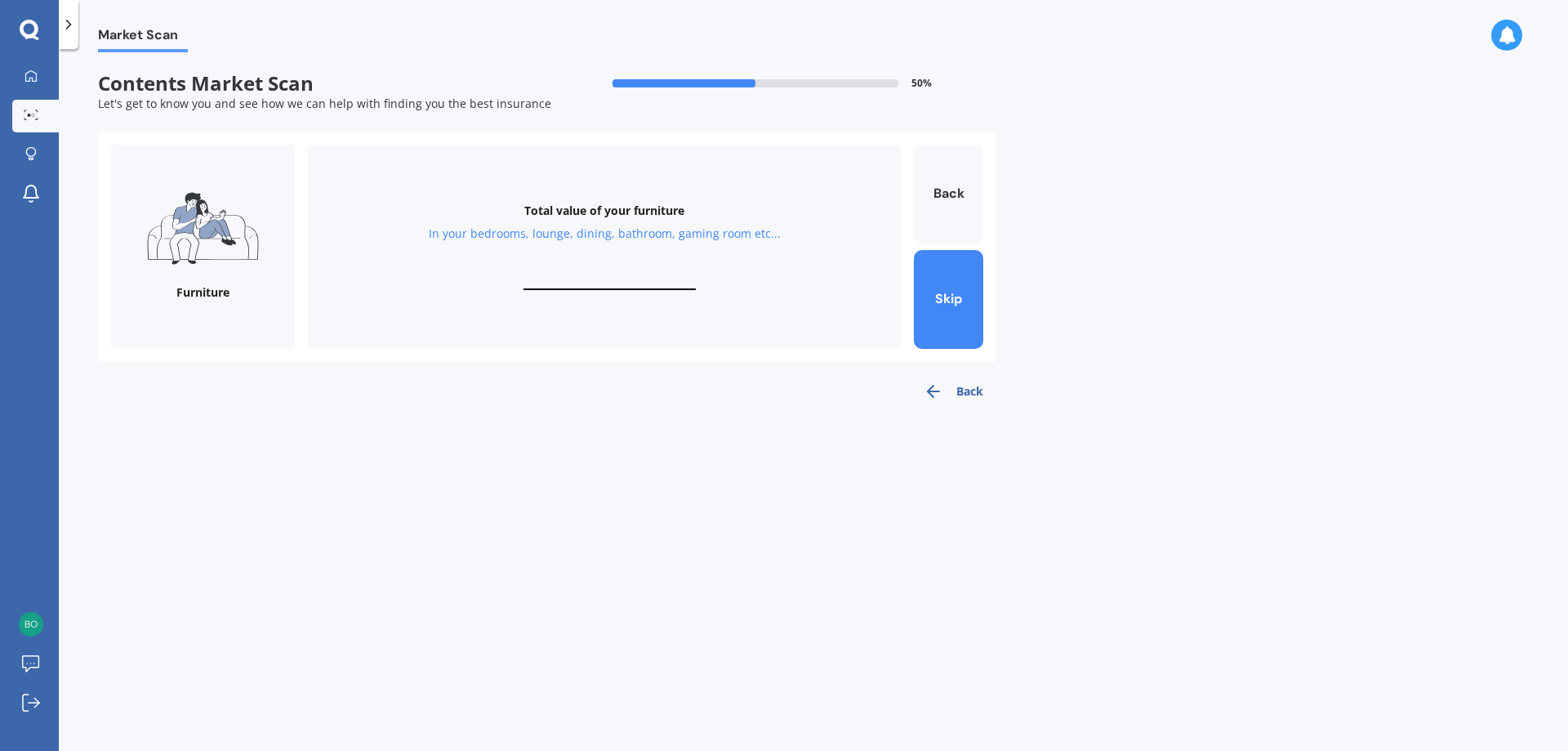
click at [605, 283] on input "text" at bounding box center [610, 282] width 172 height 16
type input "$500"
click at [963, 320] on button "Next" at bounding box center [949, 299] width 70 height 99
click at [577, 271] on div "Total value of your whiteware Washing machine, dryer, dehumidifier, stove, frid…" at bounding box center [605, 247] width 593 height 205
click at [620, 279] on input "text" at bounding box center [610, 282] width 172 height 16
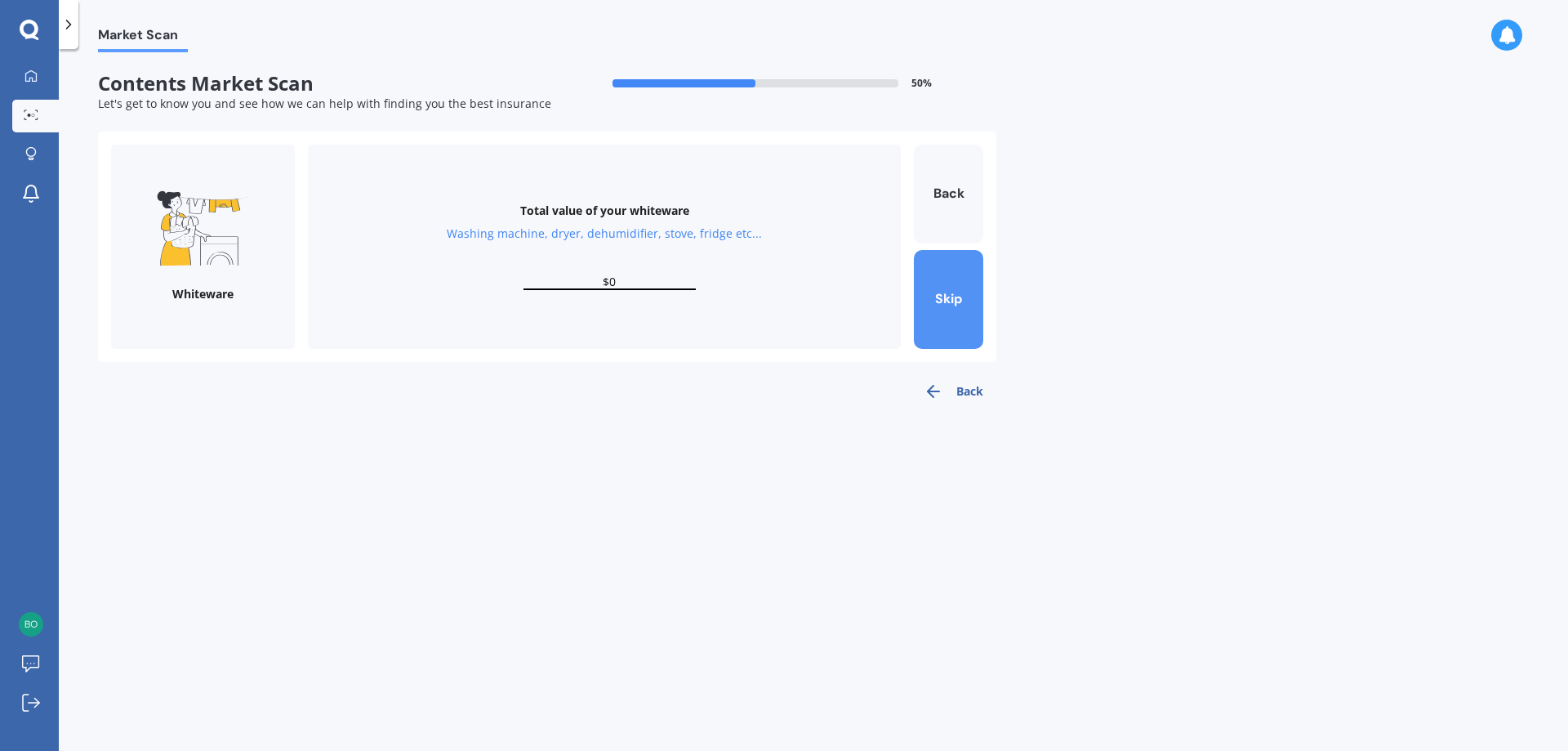
type input "$0"
click at [944, 308] on button "Skip" at bounding box center [949, 299] width 70 height 99
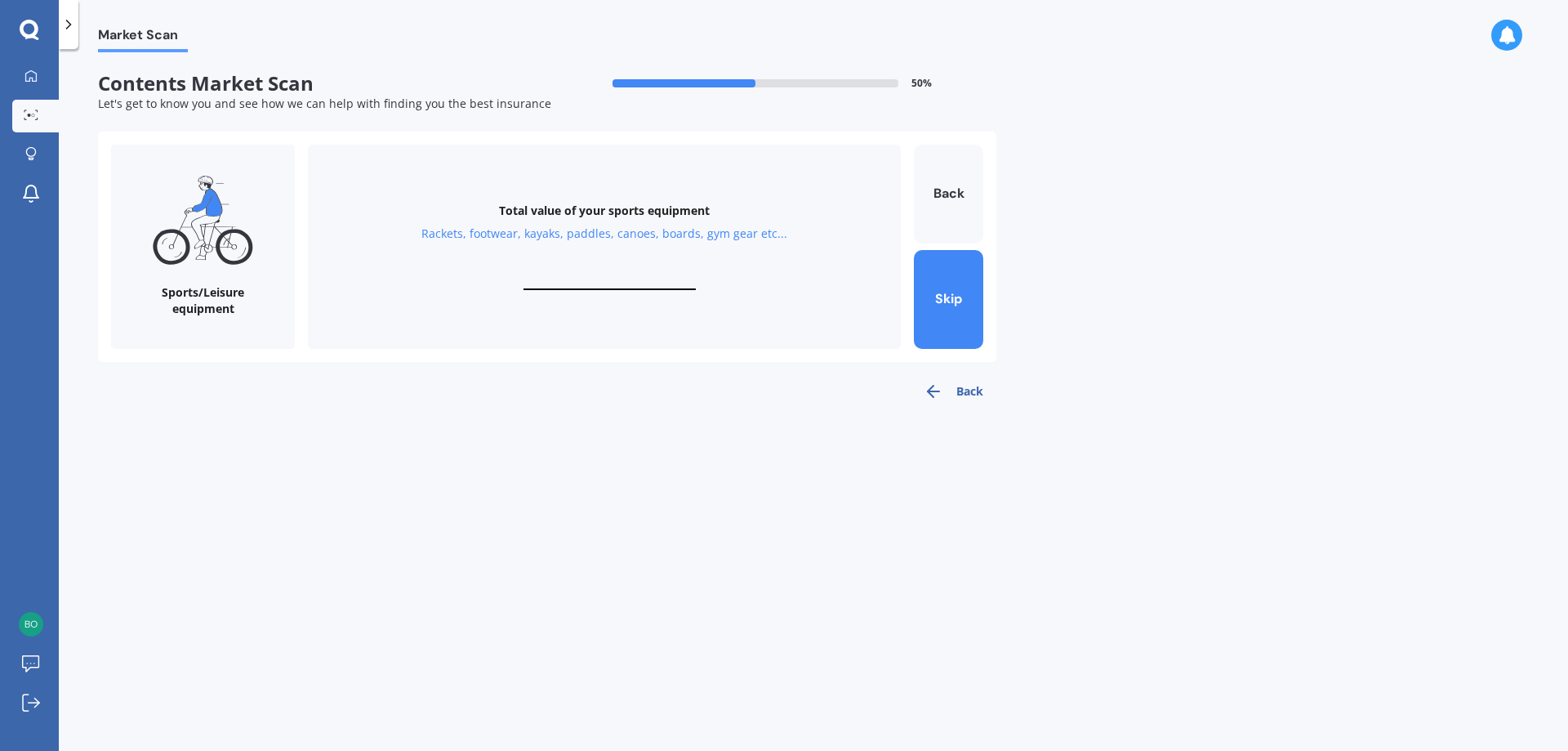
click at [635, 279] on input "text" at bounding box center [610, 282] width 172 height 16
click at [957, 301] on button "Skip" at bounding box center [949, 299] width 70 height 99
click at [682, 279] on input "text" at bounding box center [610, 282] width 172 height 16
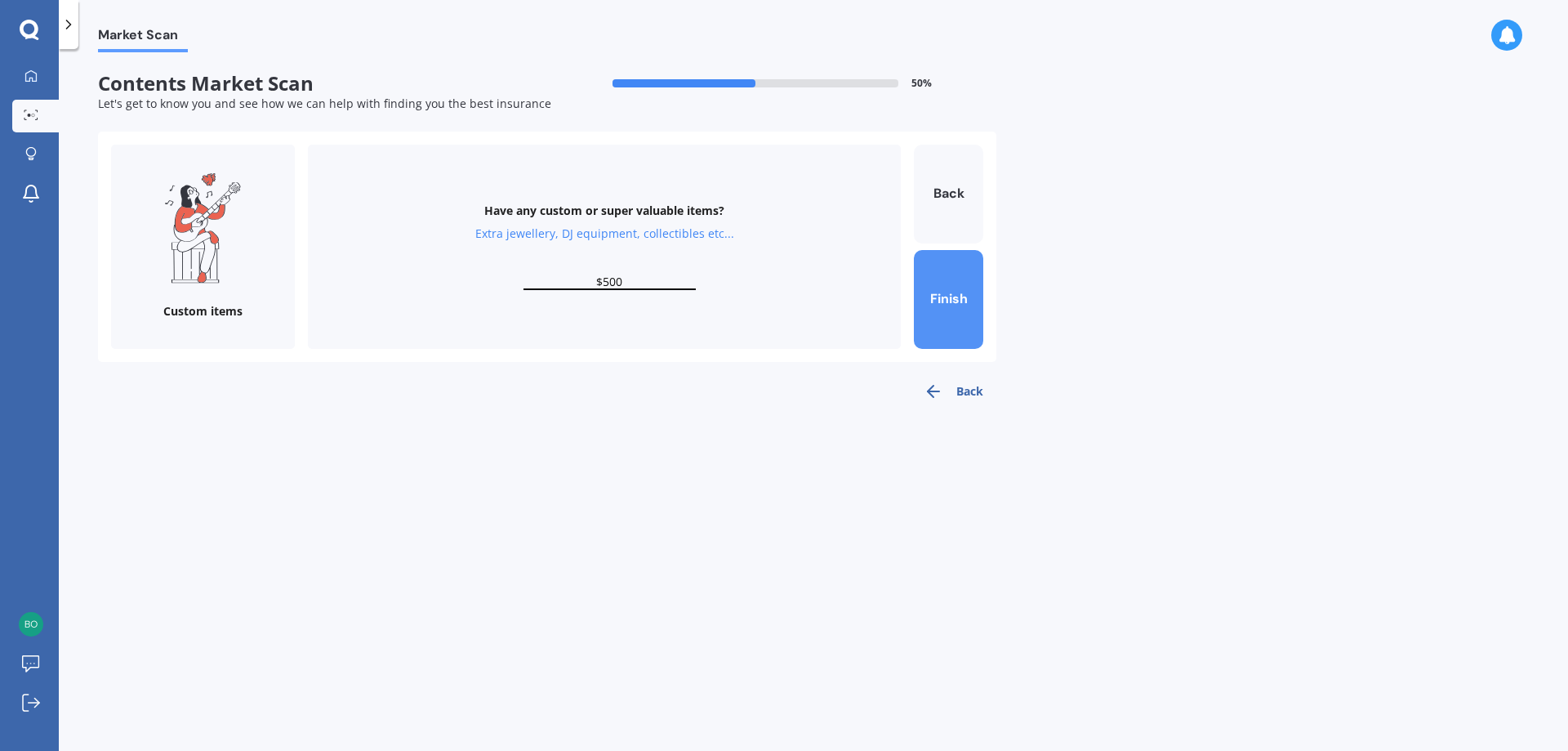
type input "$500"
click at [938, 306] on button "Finish" at bounding box center [949, 299] width 70 height 99
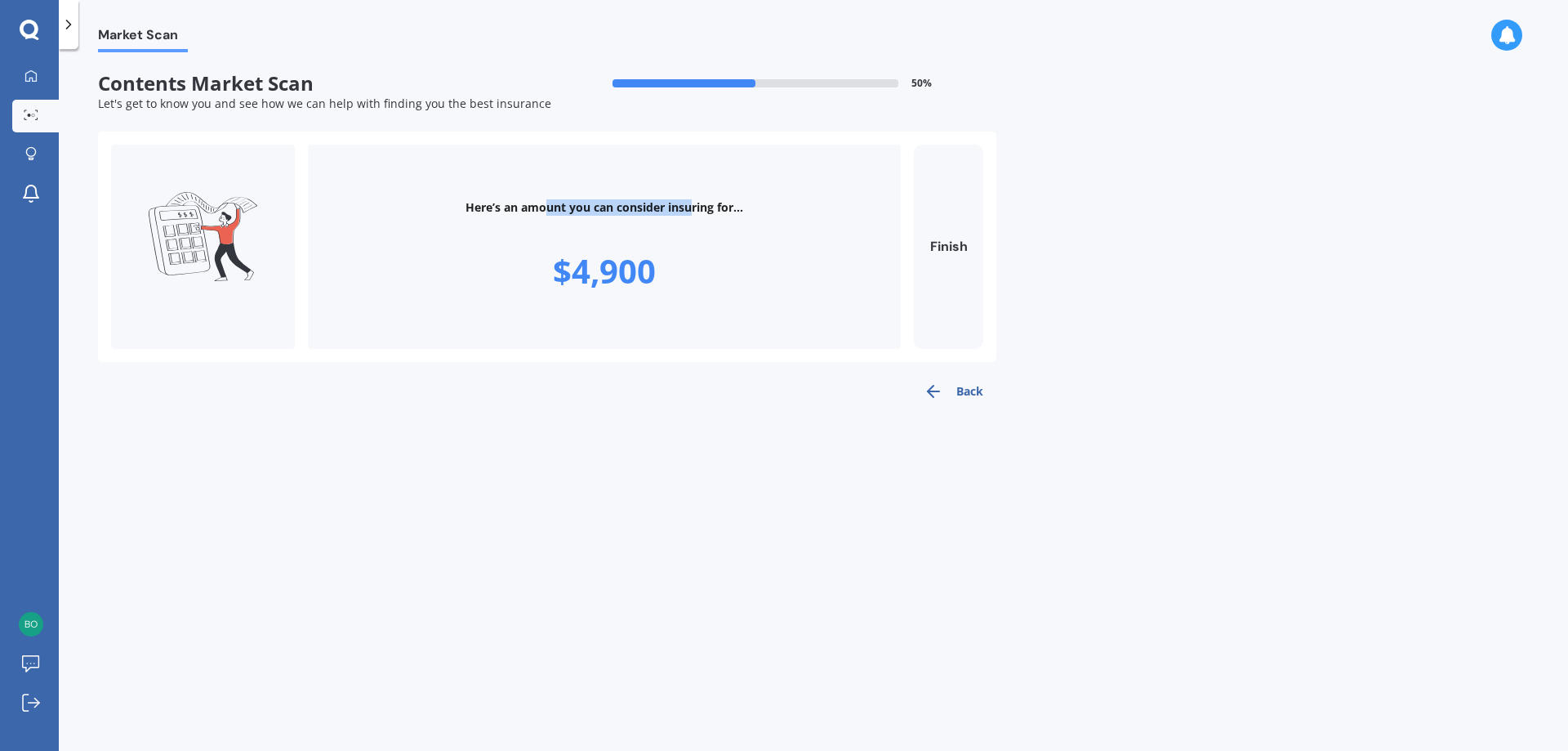
drag, startPoint x: 548, startPoint y: 272, endPoint x: 695, endPoint y: 274, distance: 147.0
click at [695, 274] on div "Here’s an amount you can consider insuring for... $4,900" at bounding box center [605, 247] width 593 height 205
click at [940, 307] on button "Finish" at bounding box center [949, 247] width 70 height 205
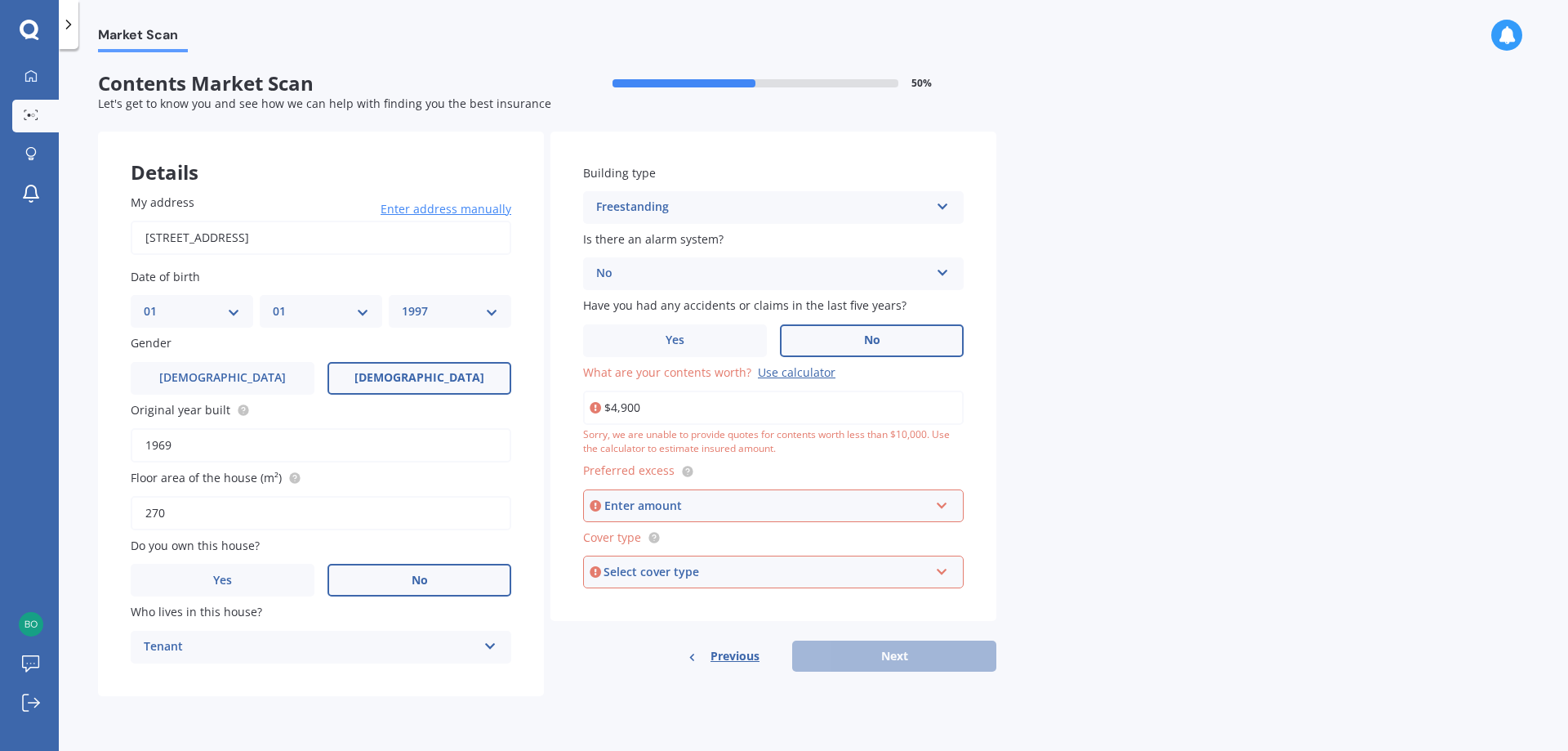
drag, startPoint x: 780, startPoint y: 454, endPoint x: 784, endPoint y: 487, distance: 33.2
click at [616, 409] on input "$4,900" at bounding box center [773, 407] width 381 height 34
click at [943, 510] on input "text" at bounding box center [767, 506] width 366 height 31
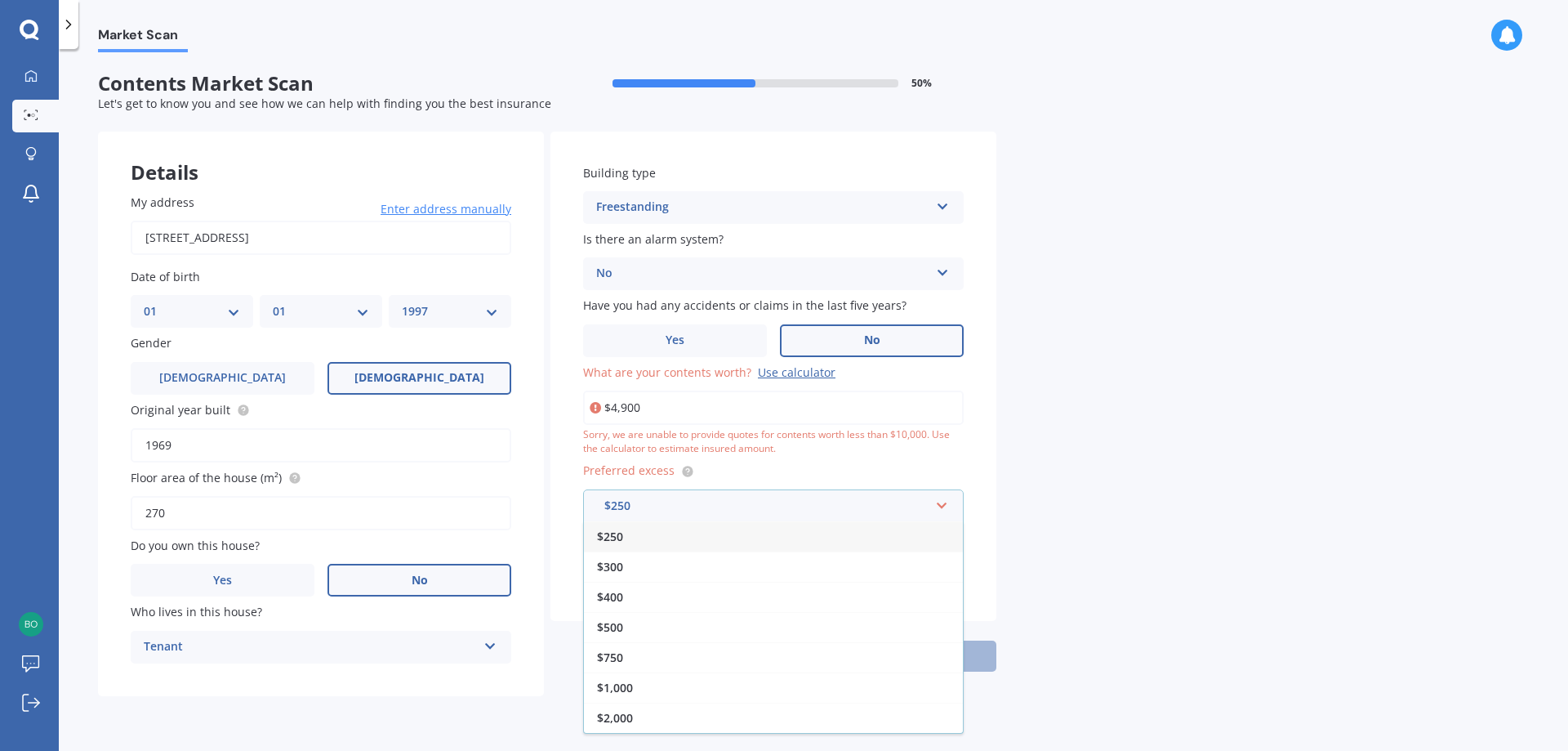
click at [888, 544] on div "$250" at bounding box center [773, 536] width 379 height 30
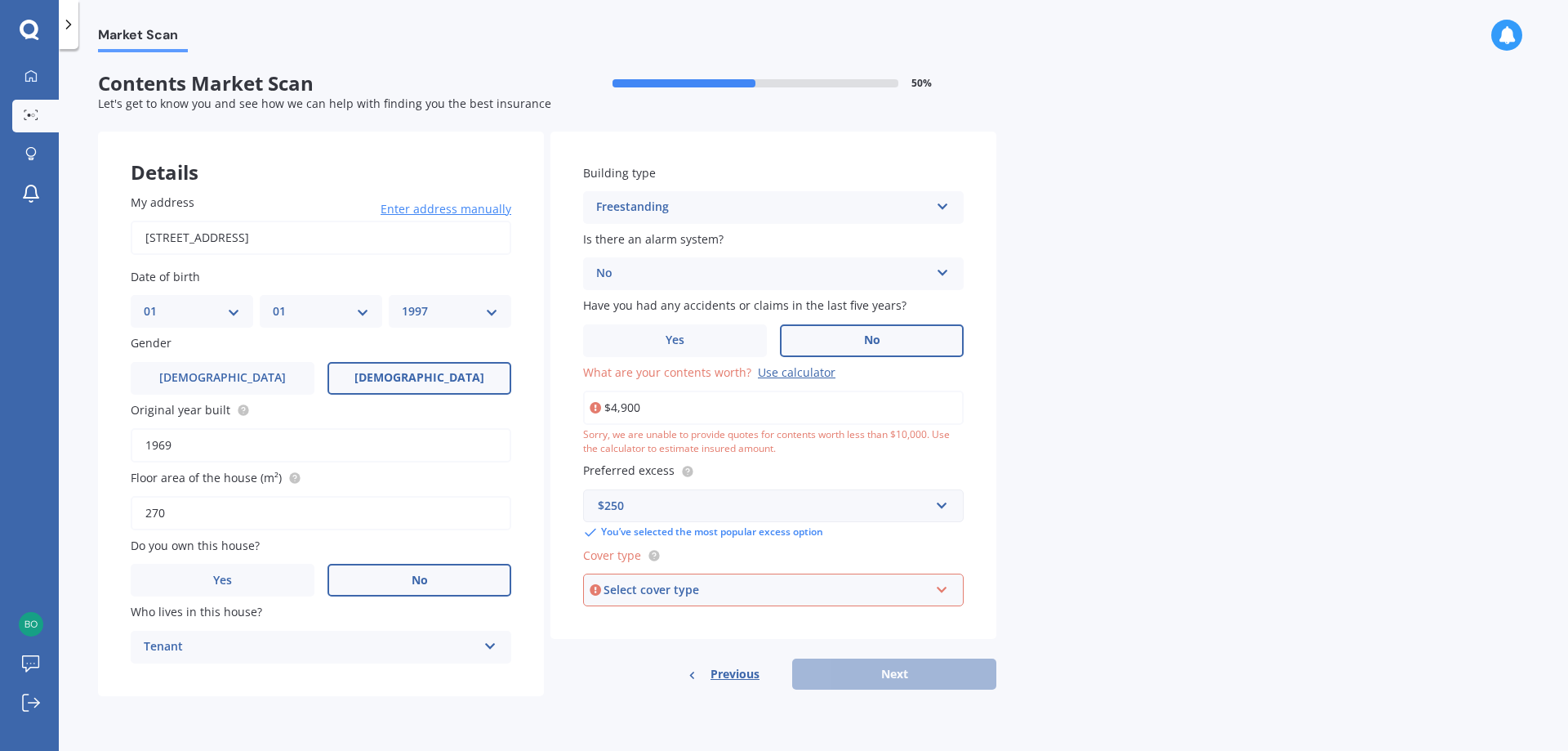
click at [752, 593] on div "Select cover type" at bounding box center [766, 590] width 325 height 18
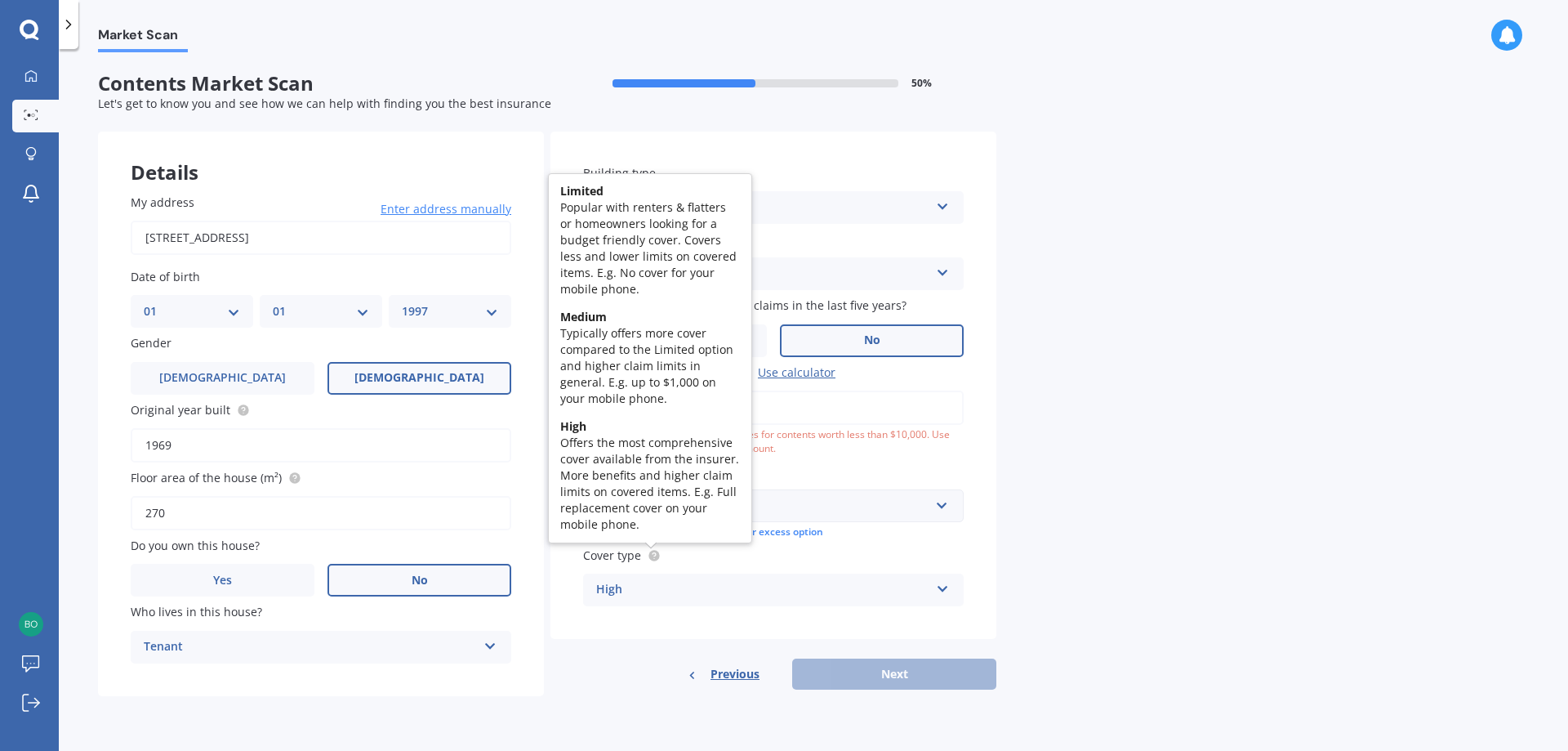
click at [654, 560] on circle at bounding box center [654, 555] width 11 height 11
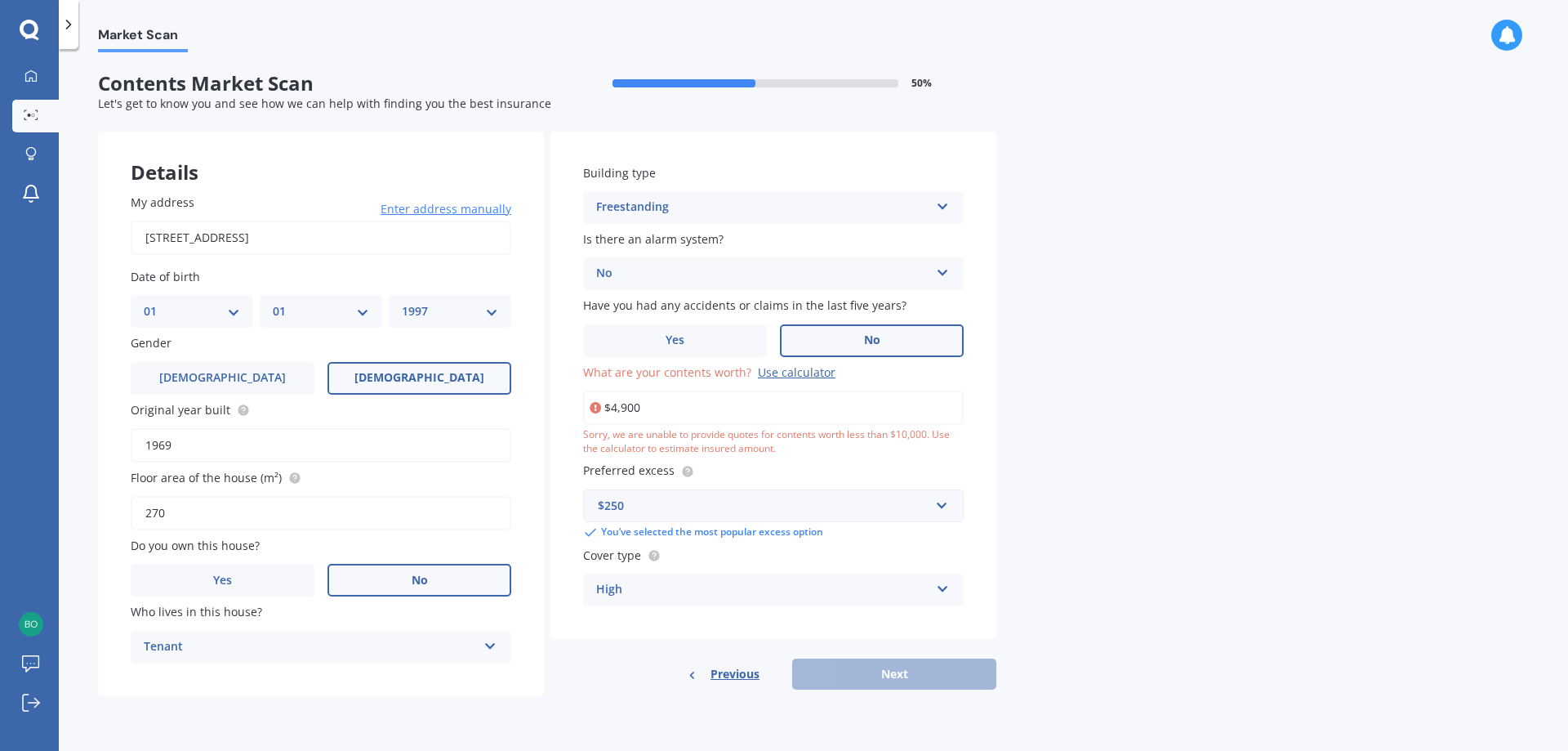
click at [658, 583] on div "High" at bounding box center [762, 589] width 333 height 19
click at [659, 647] on div "Limited" at bounding box center [773, 651] width 379 height 29
click at [642, 408] on input "$4,900" at bounding box center [773, 407] width 381 height 34
drag, startPoint x: 642, startPoint y: 408, endPoint x: 451, endPoint y: 406, distance: 191.0
click at [583, 406] on input "$4,900" at bounding box center [773, 407] width 381 height 34
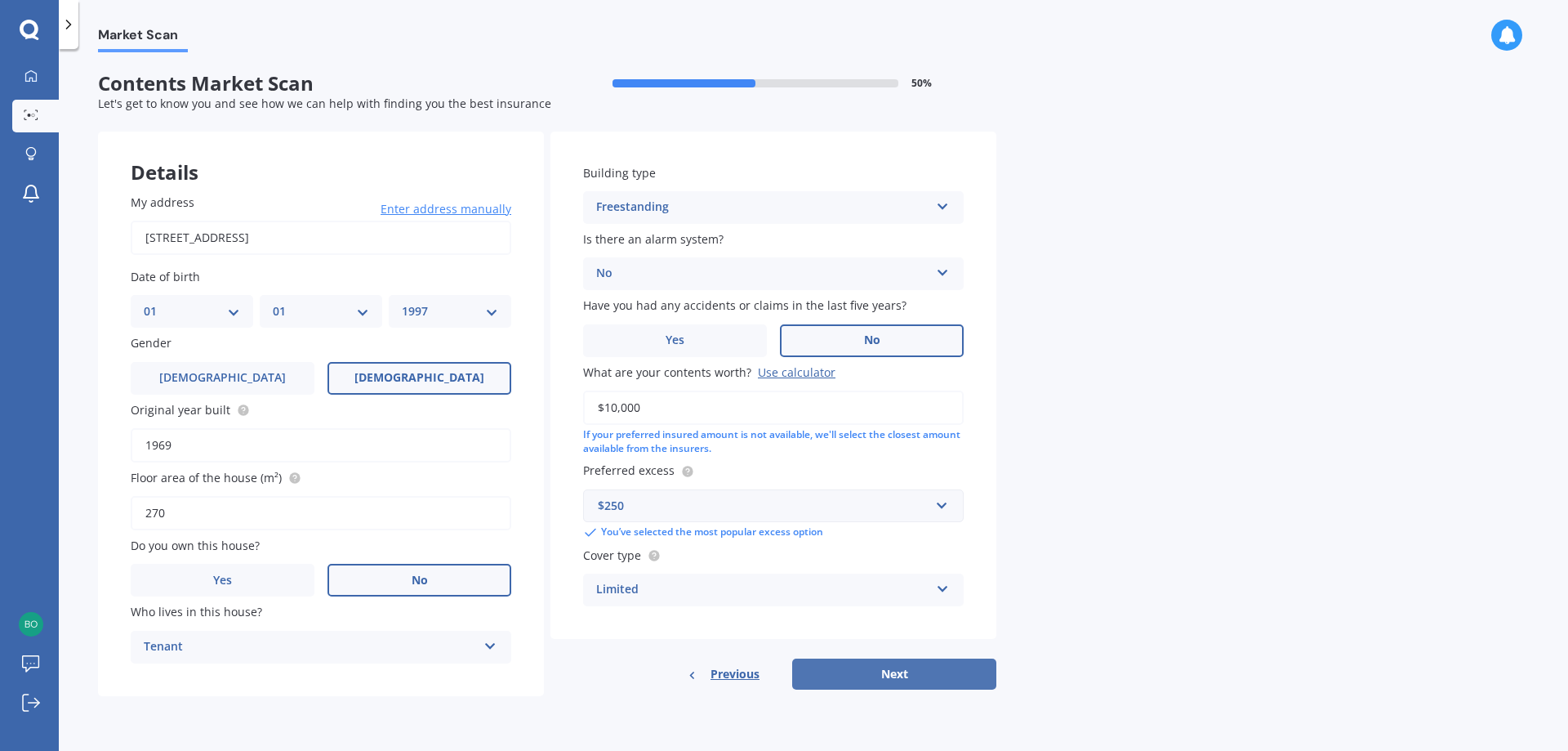
type input "$10,000"
click at [876, 678] on button "Next" at bounding box center [894, 674] width 205 height 31
select select "01"
select select "1997"
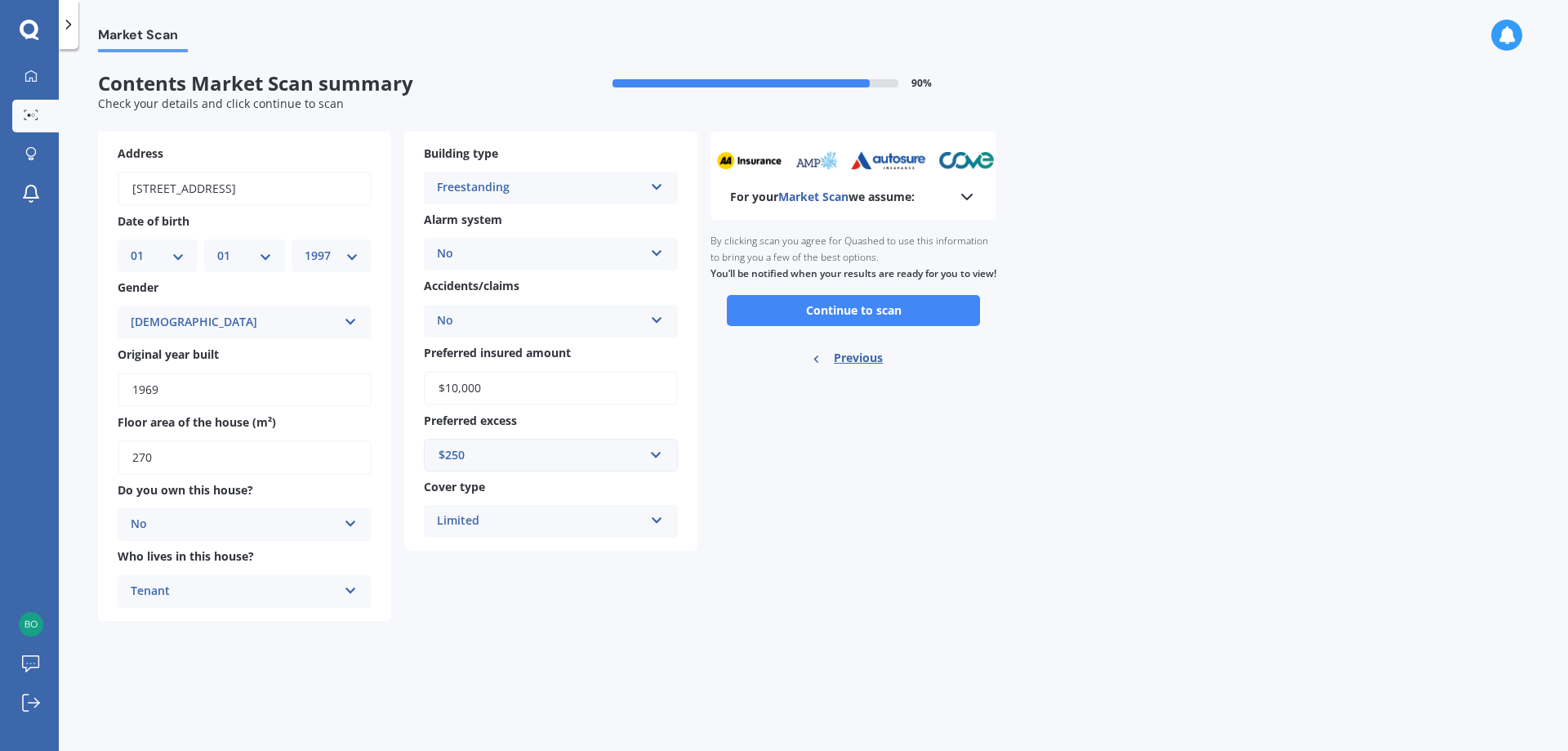
click at [964, 201] on icon at bounding box center [966, 196] width 19 height 19
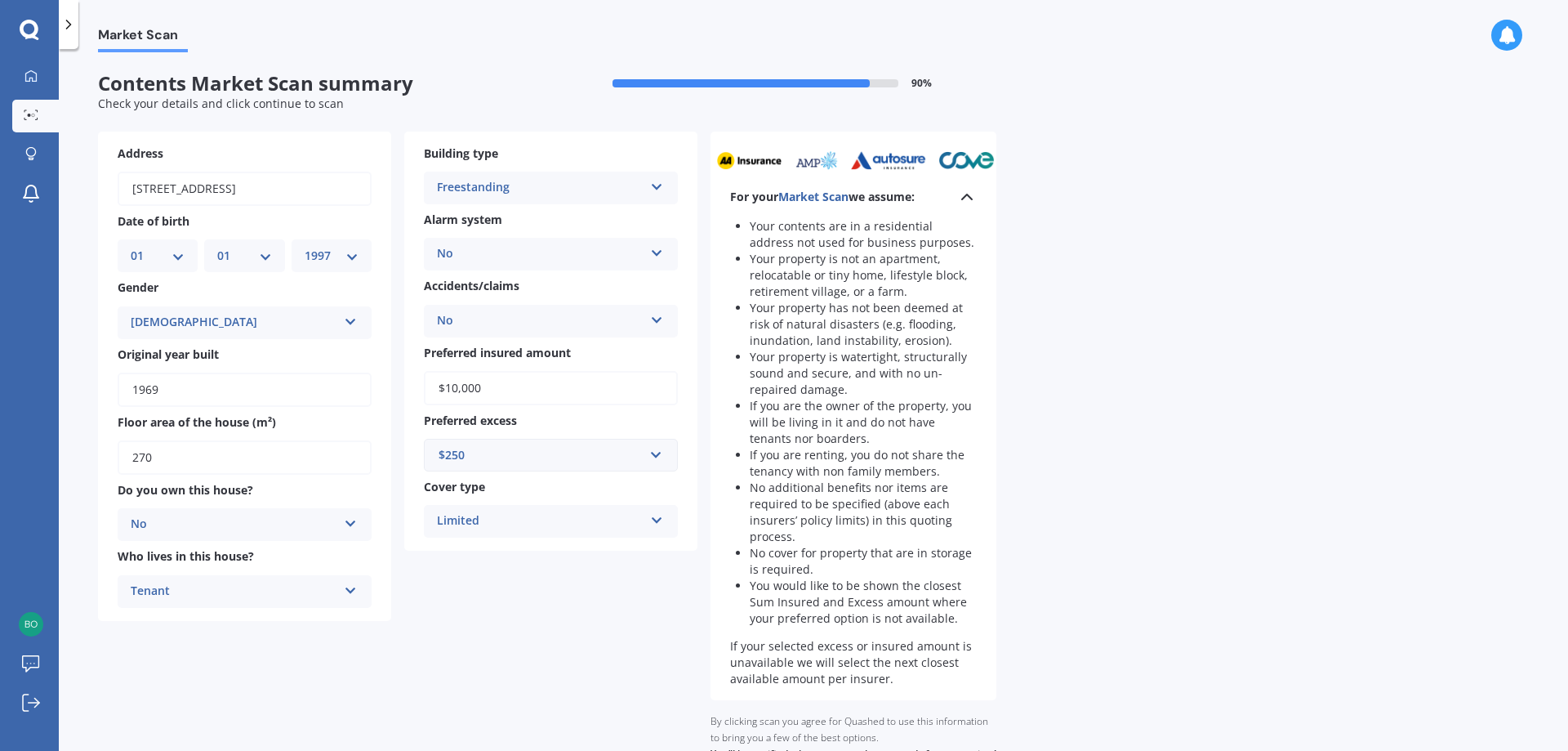
click at [964, 201] on icon at bounding box center [966, 196] width 19 height 19
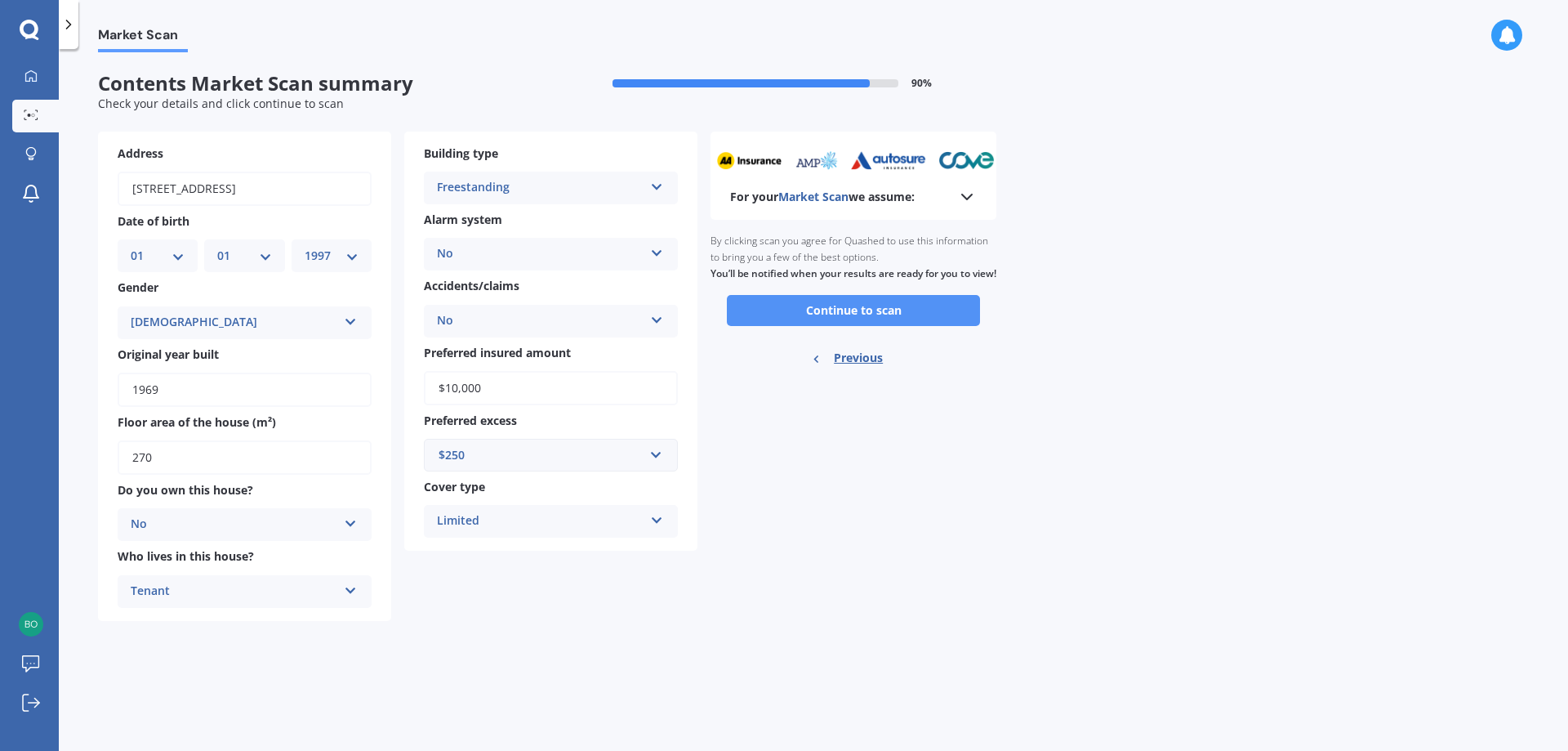
click at [887, 326] on button "Continue to scan" at bounding box center [853, 310] width 253 height 31
